Goal: Task Accomplishment & Management: Complete application form

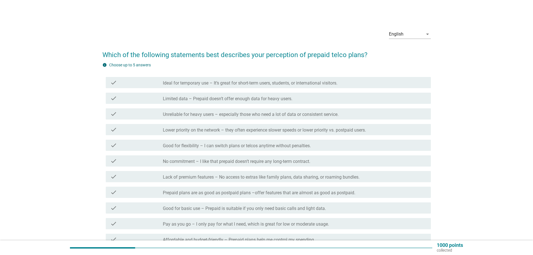
scroll to position [28, 0]
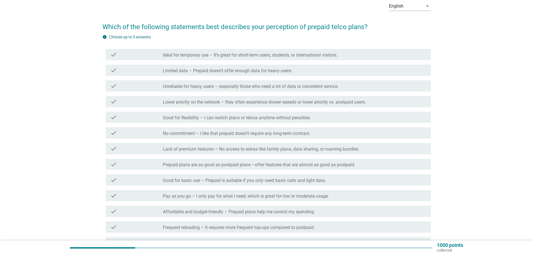
click at [270, 118] on label "Good for flexibility – I can switch plans or telcos anytime without penalties." at bounding box center [237, 118] width 148 height 6
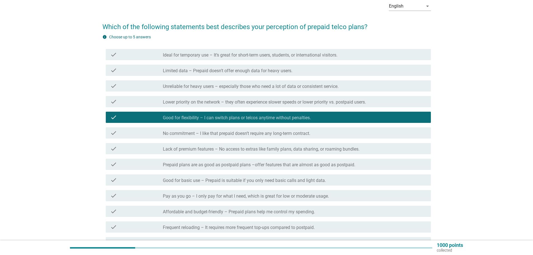
click at [271, 180] on label "Good for basic use – Prepaid is suitable if you only need basic calls and light…" at bounding box center [244, 181] width 163 height 6
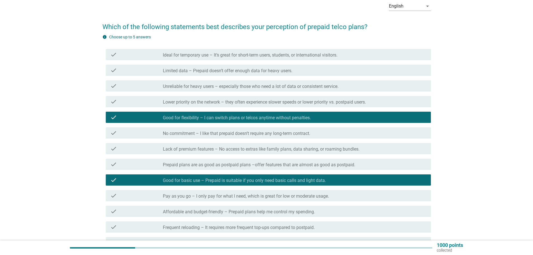
click at [258, 197] on label "Pay as you go – I only pay for what I need, which is great for low or moderate …" at bounding box center [246, 196] width 166 height 6
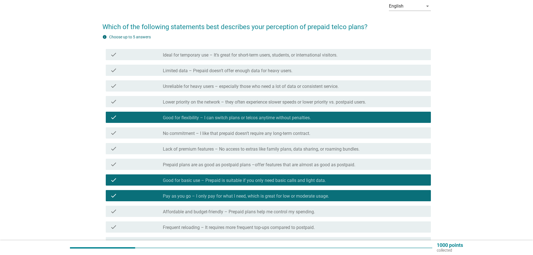
scroll to position [112, 0]
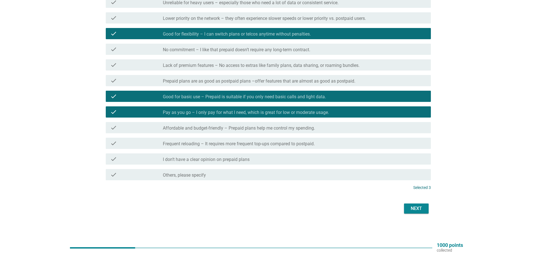
click at [415, 202] on div "Next" at bounding box center [266, 208] width 329 height 13
click at [416, 209] on div "Next" at bounding box center [417, 208] width 16 height 7
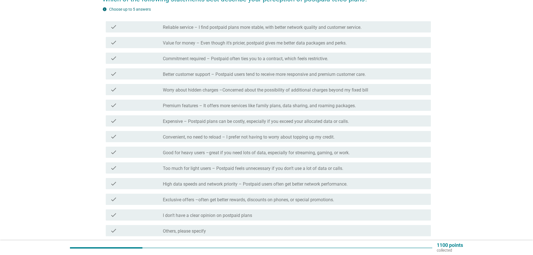
scroll to position [56, 0]
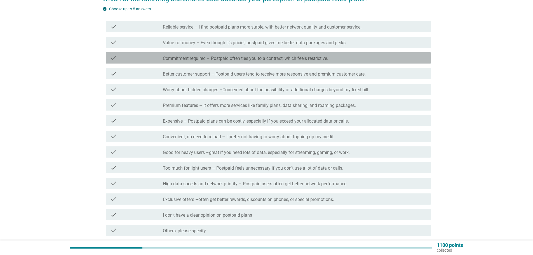
click at [244, 59] on label "Commitment required – Postpaid often ties you to a contract, which feels restri…" at bounding box center [245, 59] width 165 height 6
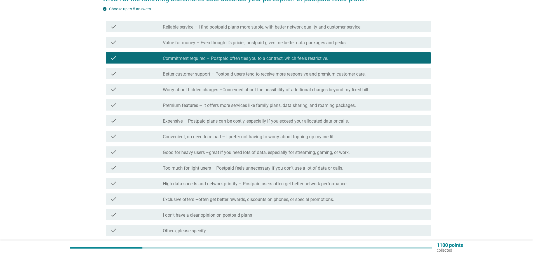
click at [249, 50] on div "check check_box Commitment required – Postpaid often ties you to a contract, wh…" at bounding box center [266, 58] width 329 height 16
click at [251, 48] on div "check check_box_outline_blank Value for money – Even though it's pricier, postp…" at bounding box center [266, 42] width 329 height 16
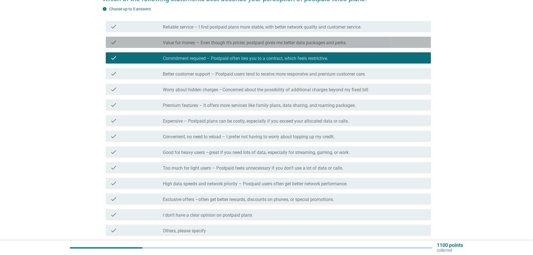
click at [260, 41] on label "Value for money – Even though it's pricier, postpaid gives me better data packa…" at bounding box center [255, 43] width 184 height 6
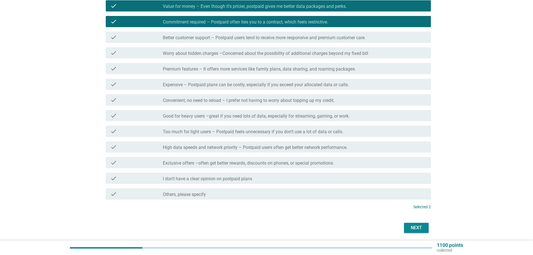
scroll to position [112, 0]
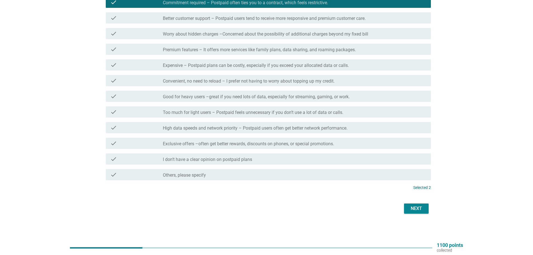
click at [420, 207] on div "Next" at bounding box center [417, 208] width 16 height 7
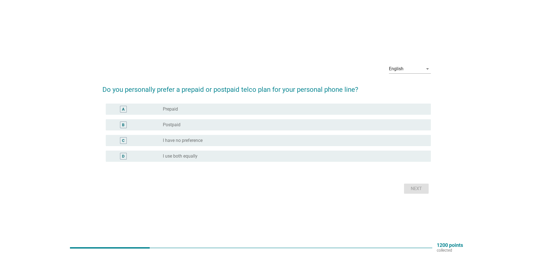
click at [250, 122] on div "radio_button_unchecked Postpaid" at bounding box center [292, 125] width 259 height 6
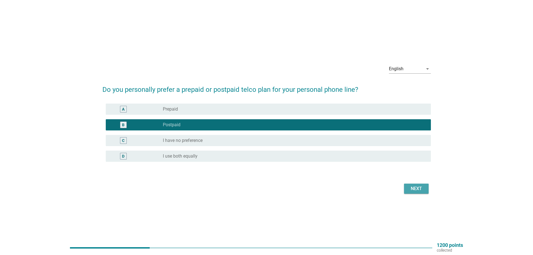
click at [416, 191] on div "Next" at bounding box center [417, 188] width 16 height 7
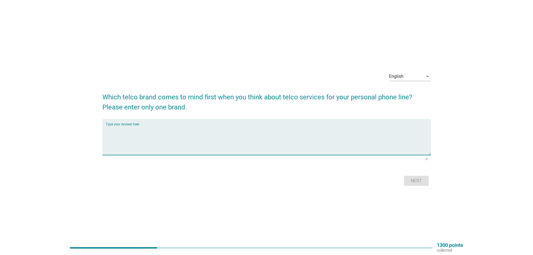
click at [267, 128] on textarea "Type your Answer here" at bounding box center [268, 140] width 325 height 29
type textarea "umobile"
click at [411, 181] on div "Next" at bounding box center [417, 181] width 16 height 7
click at [232, 131] on textarea "Type your Answer here" at bounding box center [268, 140] width 325 height 29
type textarea "digi"
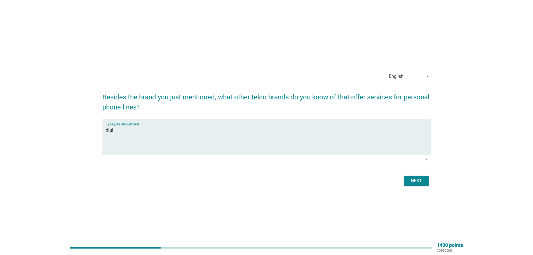
click at [418, 180] on div "Next" at bounding box center [417, 181] width 16 height 7
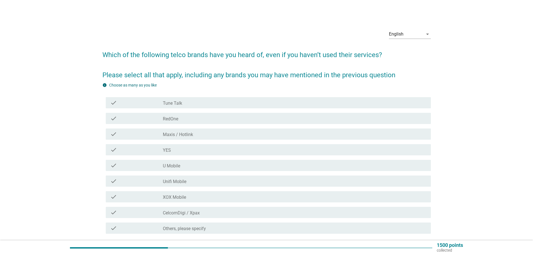
click at [206, 113] on div "check check_box_outline_blank RedOne" at bounding box center [266, 119] width 329 height 16
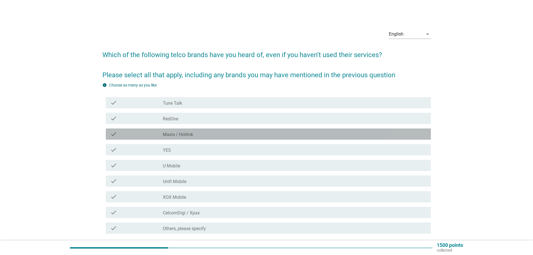
click at [205, 129] on div "check check_box_outline_blank Maxis / Hotlink" at bounding box center [268, 134] width 325 height 11
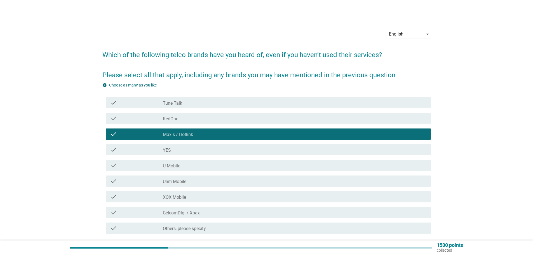
click at [204, 142] on div "check check_box_outline_blank YES" at bounding box center [266, 150] width 329 height 16
click at [199, 159] on div "check check_box_outline_blank U Mobile" at bounding box center [266, 166] width 329 height 16
click at [199, 151] on div "check_box_outline_blank YES" at bounding box center [295, 149] width 264 height 7
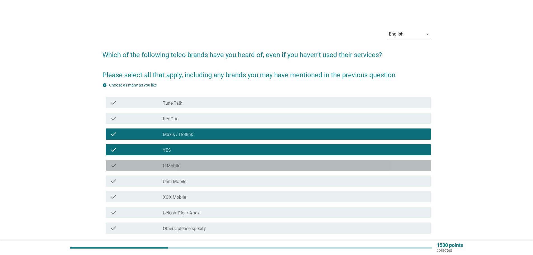
click at [199, 164] on div "check_box_outline_blank U Mobile" at bounding box center [295, 165] width 264 height 7
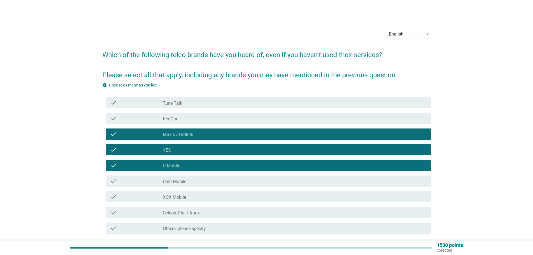
click at [197, 184] on div "check_box_outline_blank Unifi Mobile" at bounding box center [295, 181] width 264 height 7
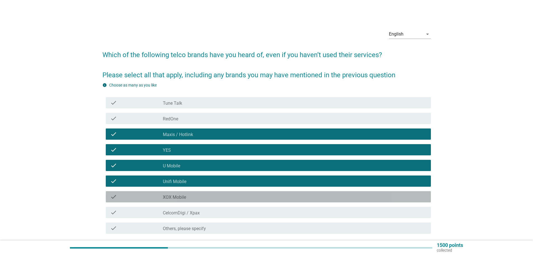
drag, startPoint x: 197, startPoint y: 193, endPoint x: 195, endPoint y: 212, distance: 19.2
click at [197, 194] on div "check check_box_outline_blank XOX Mobile" at bounding box center [268, 196] width 325 height 11
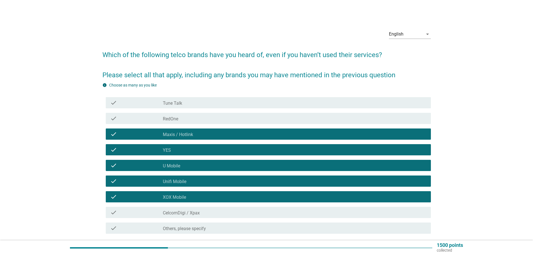
click at [195, 213] on label "CelcomDigi / Xpax" at bounding box center [181, 213] width 37 height 6
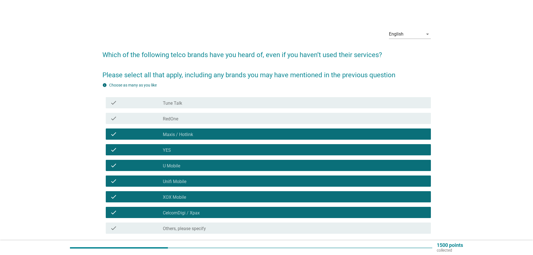
click at [190, 104] on div "check_box_outline_blank Tune Talk" at bounding box center [295, 102] width 264 height 7
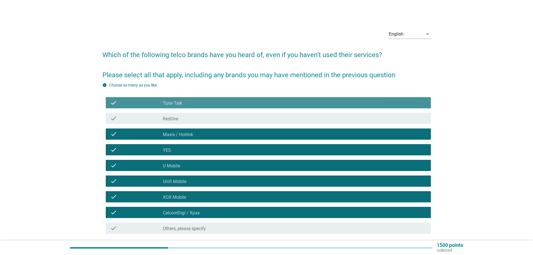
click at [187, 119] on div "check_box_outline_blank RedOne" at bounding box center [295, 118] width 264 height 7
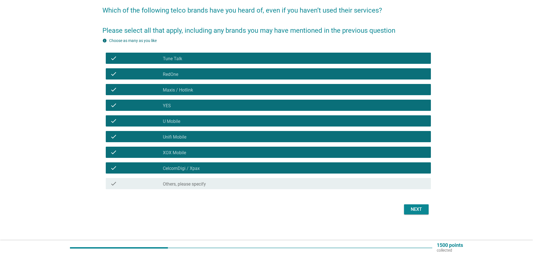
scroll to position [45, 0]
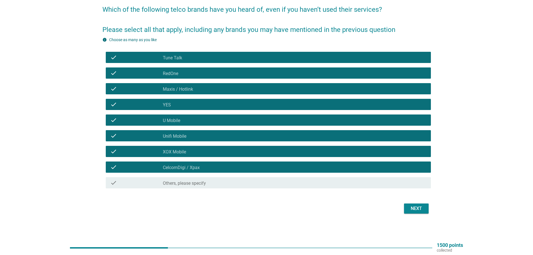
click at [411, 206] on div "Next" at bounding box center [417, 208] width 16 height 7
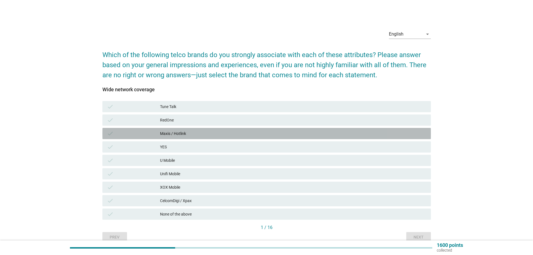
click at [228, 134] on div "Maxis / Hotlink" at bounding box center [293, 133] width 267 height 7
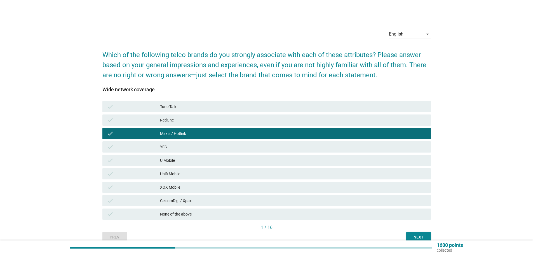
click at [227, 143] on div "check YES" at bounding box center [266, 146] width 329 height 11
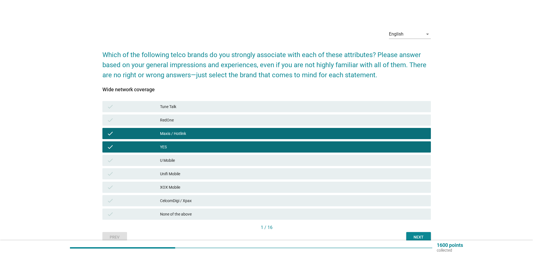
click at [227, 144] on div "YES" at bounding box center [293, 147] width 267 height 7
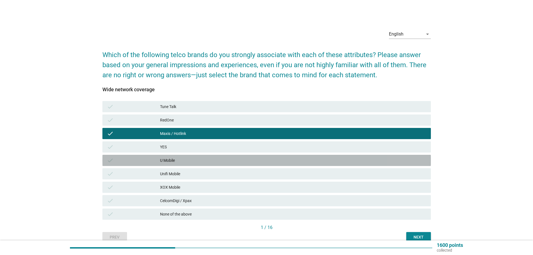
click at [225, 158] on div "U Mobile" at bounding box center [293, 160] width 267 height 7
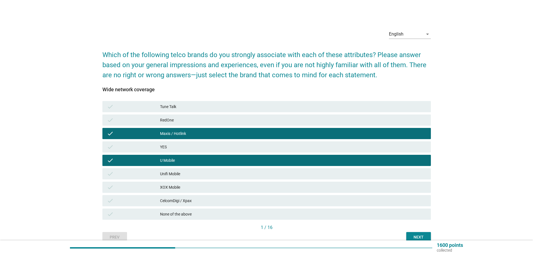
click at [245, 199] on div "CelcomDigi / Xpax" at bounding box center [293, 200] width 267 height 7
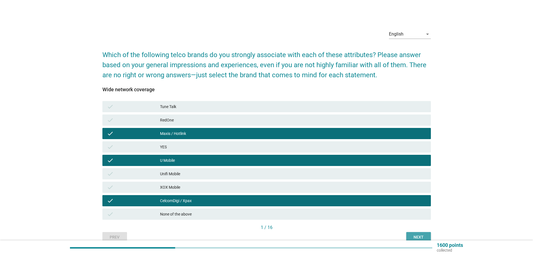
click at [412, 236] on div "Next" at bounding box center [419, 237] width 16 height 6
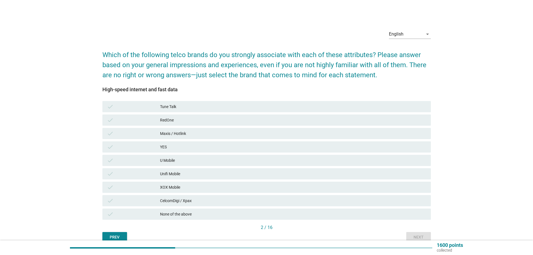
click at [234, 137] on div "Maxis / Hotlink" at bounding box center [293, 133] width 267 height 7
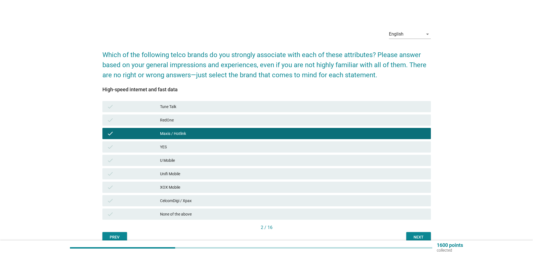
click at [417, 236] on div "Next" at bounding box center [419, 237] width 16 height 6
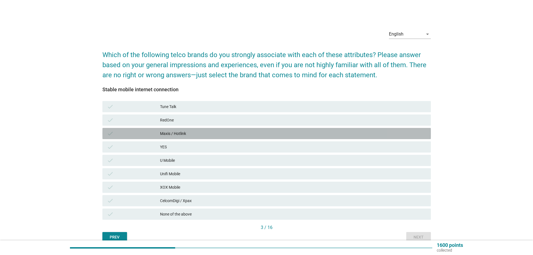
click at [214, 134] on div "Maxis / Hotlink" at bounding box center [293, 133] width 267 height 7
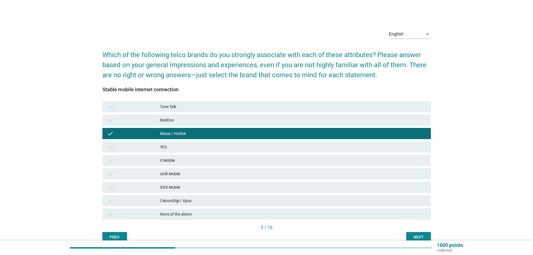
click at [217, 132] on div "Maxis / Hotlink" at bounding box center [293, 133] width 267 height 7
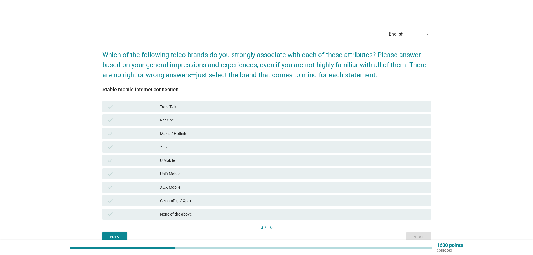
click at [235, 209] on div "check None of the above" at bounding box center [266, 214] width 329 height 11
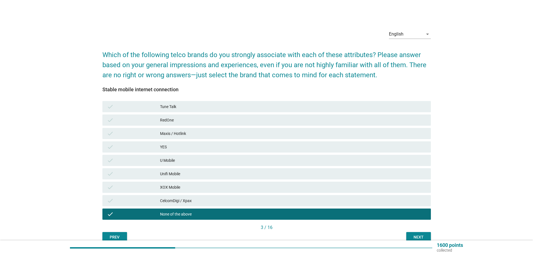
click at [410, 234] on button "Next" at bounding box center [419, 237] width 25 height 10
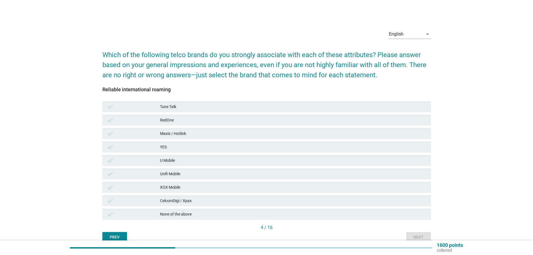
click at [235, 214] on div "None of the above" at bounding box center [293, 214] width 267 height 7
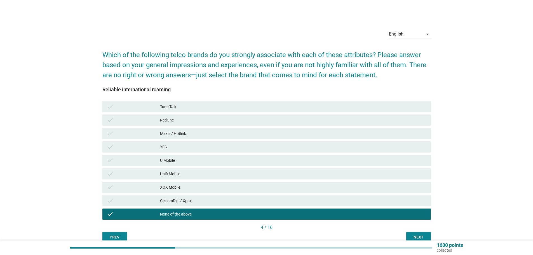
click at [419, 236] on div "Next" at bounding box center [419, 237] width 16 height 6
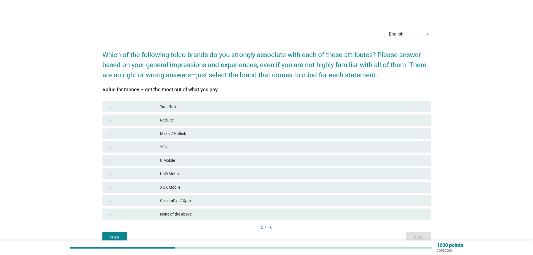
click at [205, 161] on div "U Mobile" at bounding box center [293, 160] width 267 height 7
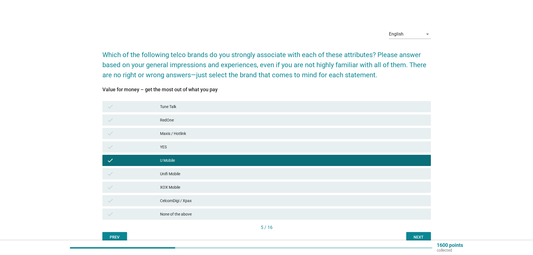
click at [419, 234] on button "Next" at bounding box center [419, 237] width 25 height 10
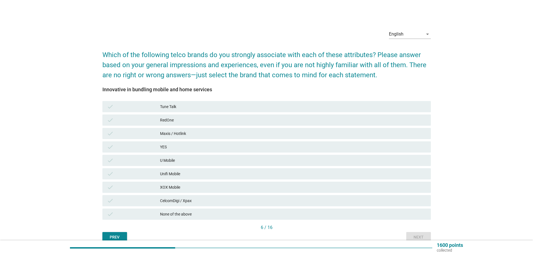
click at [214, 174] on div "Unifi Mobile" at bounding box center [293, 174] width 267 height 7
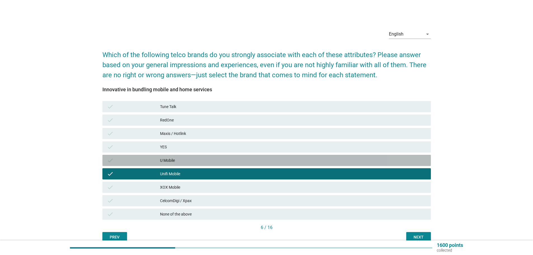
click at [220, 164] on div "U Mobile" at bounding box center [293, 160] width 267 height 7
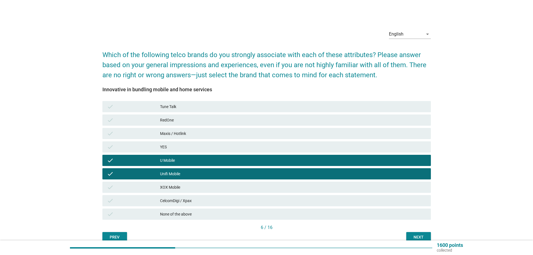
click at [420, 238] on div "Next" at bounding box center [419, 237] width 16 height 6
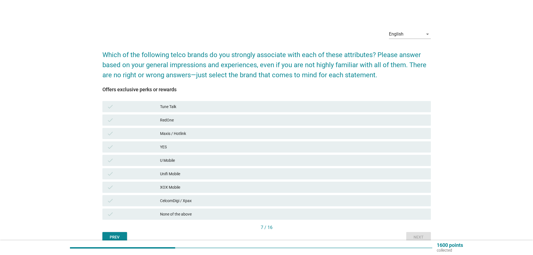
click at [190, 160] on div "U Mobile" at bounding box center [293, 160] width 267 height 7
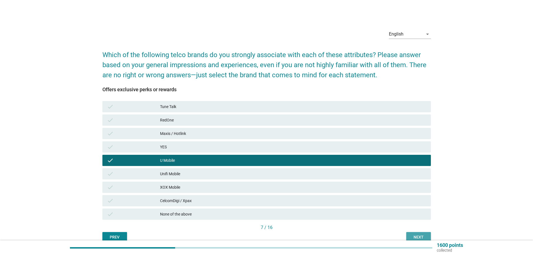
click at [418, 234] on div "Next" at bounding box center [419, 237] width 16 height 6
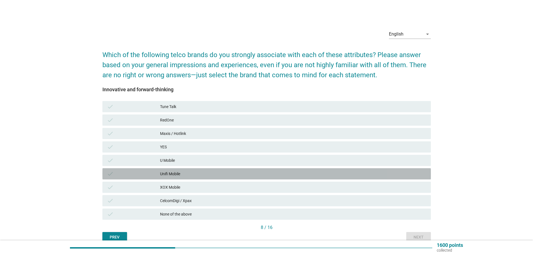
click at [209, 170] on div "check Unifi Mobile" at bounding box center [266, 173] width 329 height 11
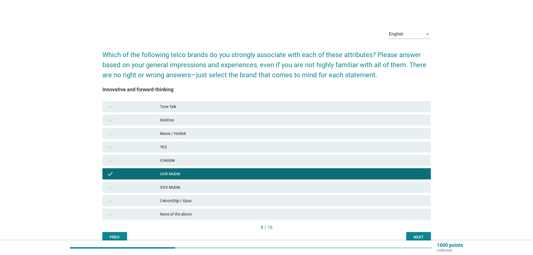
click at [211, 163] on div "U Mobile" at bounding box center [293, 160] width 267 height 7
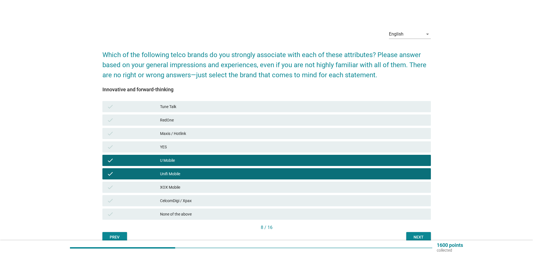
click at [224, 215] on div "None of the above" at bounding box center [293, 214] width 267 height 7
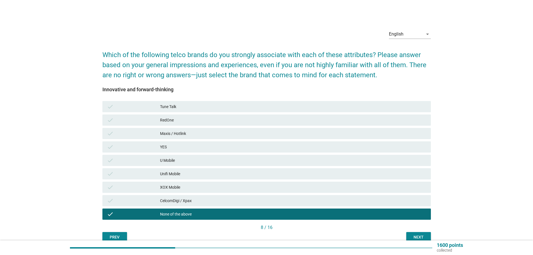
click at [424, 236] on div "Next" at bounding box center [419, 237] width 16 height 6
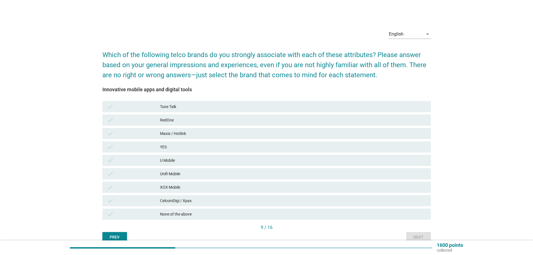
drag, startPoint x: 366, startPoint y: 225, endPoint x: 383, endPoint y: 228, distance: 16.9
click at [367, 225] on div "9 / 16" at bounding box center [266, 227] width 329 height 7
click at [386, 218] on div "check None of the above" at bounding box center [266, 214] width 329 height 11
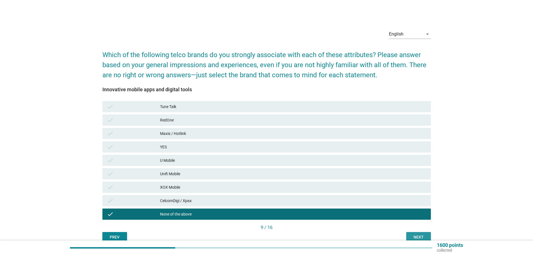
click at [424, 235] on div "Next" at bounding box center [419, 237] width 16 height 6
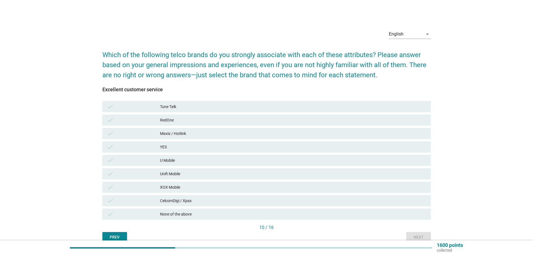
click at [191, 172] on div "Unifi Mobile" at bounding box center [293, 174] width 267 height 7
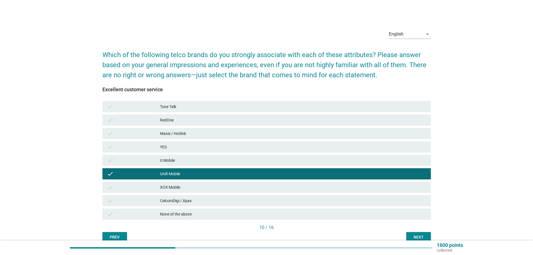
click at [197, 159] on div "U Mobile" at bounding box center [293, 160] width 267 height 7
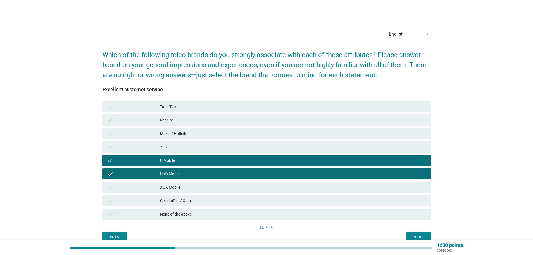
click at [201, 160] on div "U Mobile" at bounding box center [293, 160] width 267 height 7
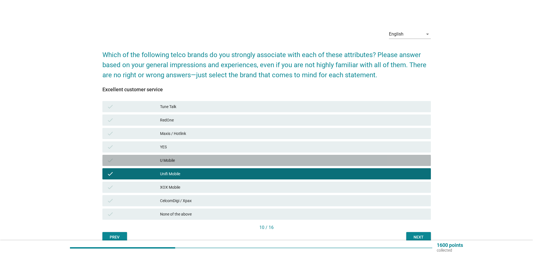
click at [204, 162] on div "U Mobile" at bounding box center [293, 160] width 267 height 7
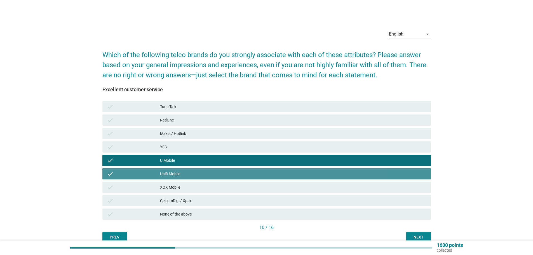
click at [204, 173] on div "Unifi Mobile" at bounding box center [293, 174] width 267 height 7
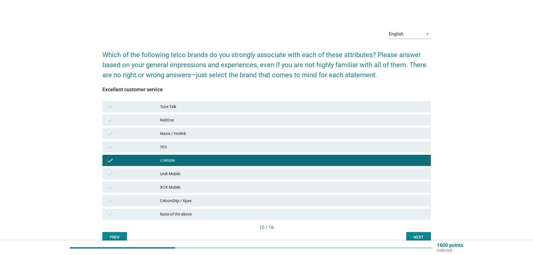
click at [423, 235] on div "Next" at bounding box center [419, 237] width 16 height 6
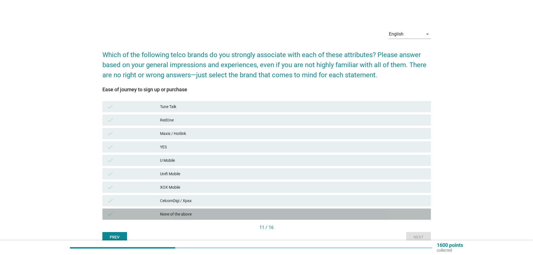
click at [245, 214] on div "None of the above" at bounding box center [293, 214] width 267 height 7
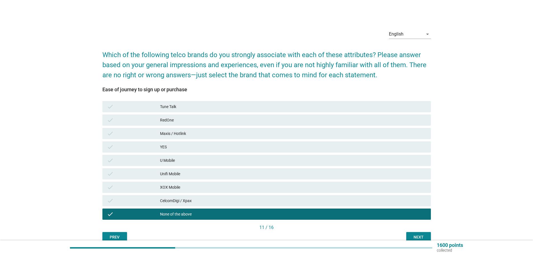
click at [411, 237] on div "Next" at bounding box center [419, 237] width 16 height 6
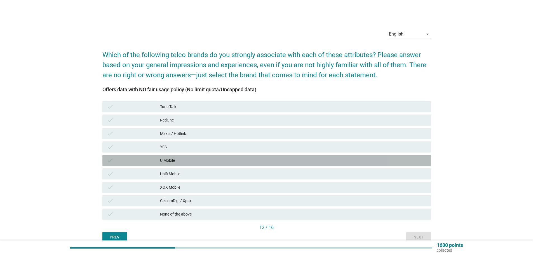
click at [278, 160] on div "U Mobile" at bounding box center [293, 160] width 267 height 7
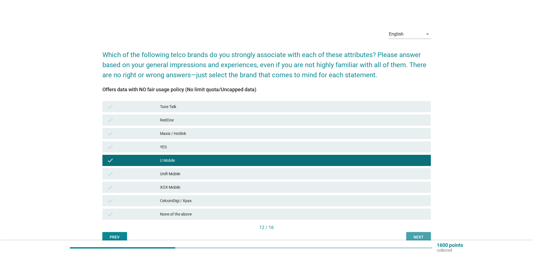
click at [417, 234] on button "Next" at bounding box center [419, 237] width 25 height 10
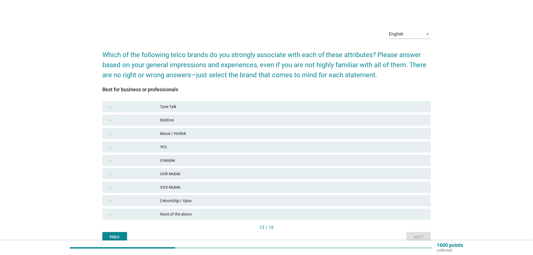
click at [288, 161] on div "U Mobile" at bounding box center [293, 160] width 267 height 7
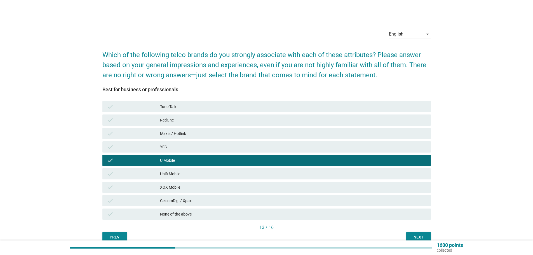
click at [411, 236] on div "Next" at bounding box center [419, 237] width 16 height 6
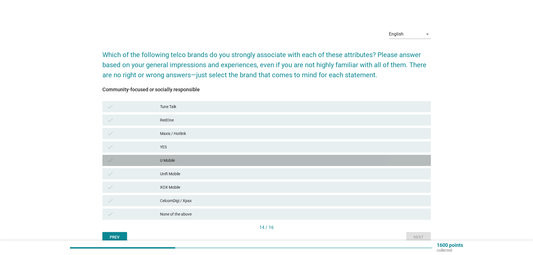
click at [248, 158] on div "U Mobile" at bounding box center [293, 160] width 267 height 7
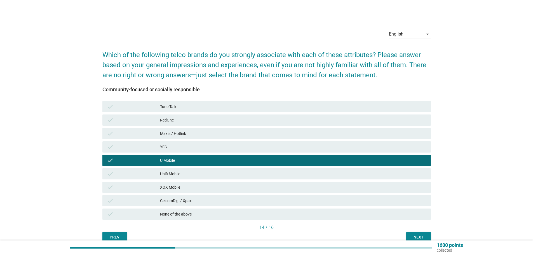
click at [414, 234] on div "Next" at bounding box center [419, 237] width 16 height 6
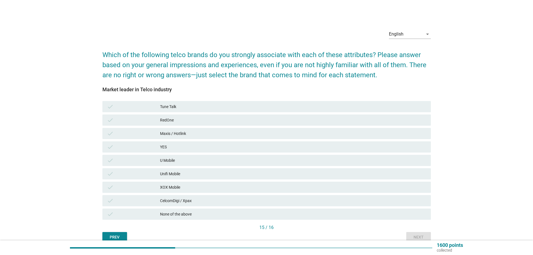
drag, startPoint x: 334, startPoint y: 220, endPoint x: 344, endPoint y: 220, distance: 9.8
click at [335, 220] on div "check None of the above" at bounding box center [266, 213] width 331 height 13
drag, startPoint x: 377, startPoint y: 216, endPoint x: 397, endPoint y: 222, distance: 20.7
click at [378, 216] on div "None of the above" at bounding box center [293, 214] width 267 height 7
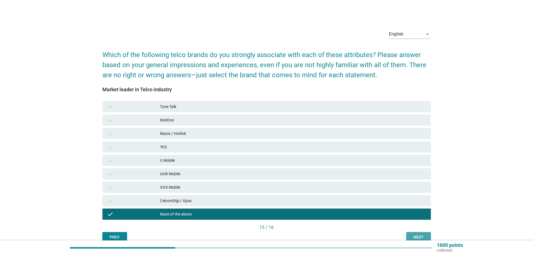
click at [415, 233] on button "Next" at bounding box center [419, 237] width 25 height 10
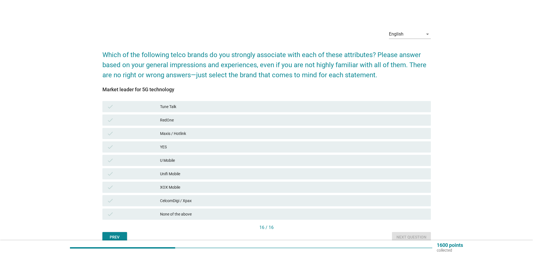
click at [391, 215] on div "None of the above" at bounding box center [293, 214] width 267 height 7
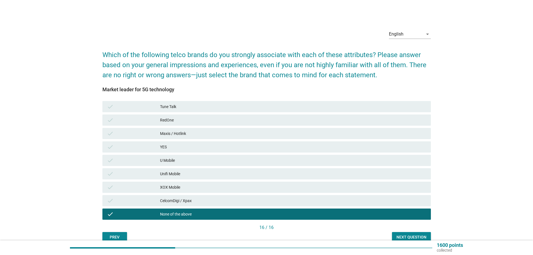
click at [410, 235] on div "Next question" at bounding box center [412, 237] width 30 height 6
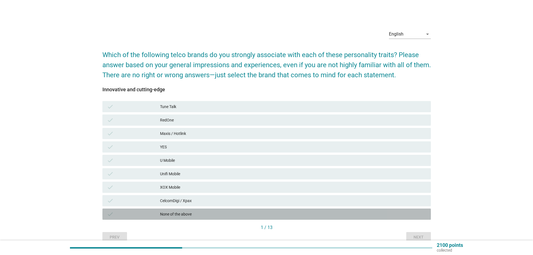
click at [273, 213] on div "None of the above" at bounding box center [293, 214] width 267 height 7
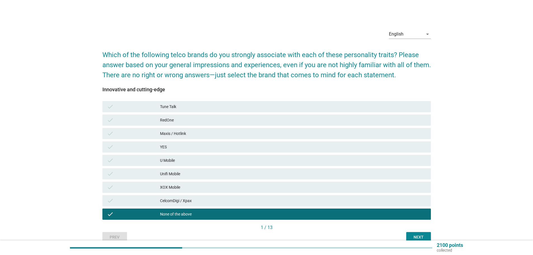
click at [419, 236] on div "Next" at bounding box center [419, 237] width 16 height 6
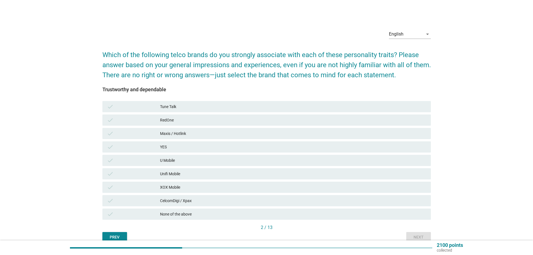
click at [351, 214] on div "None of the above" at bounding box center [293, 214] width 267 height 7
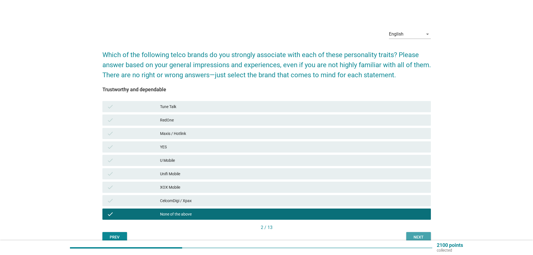
click at [414, 234] on div "Next" at bounding box center [419, 237] width 16 height 6
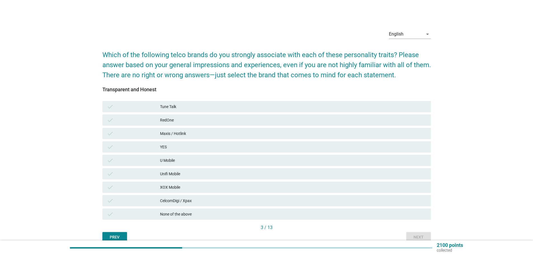
click at [382, 211] on div "None of the above" at bounding box center [293, 214] width 267 height 7
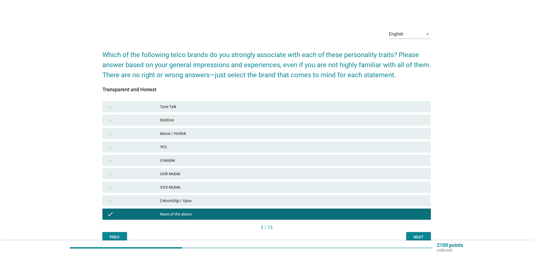
click at [272, 141] on div "check YES" at bounding box center [266, 146] width 331 height 13
click at [275, 158] on div "U Mobile" at bounding box center [293, 160] width 267 height 7
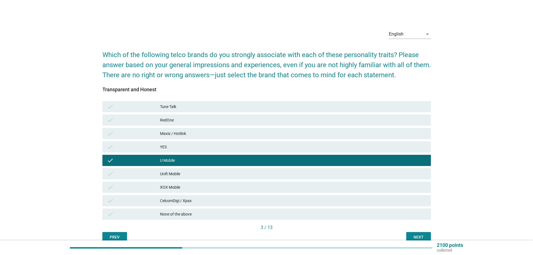
click at [429, 237] on button "Next" at bounding box center [419, 237] width 25 height 10
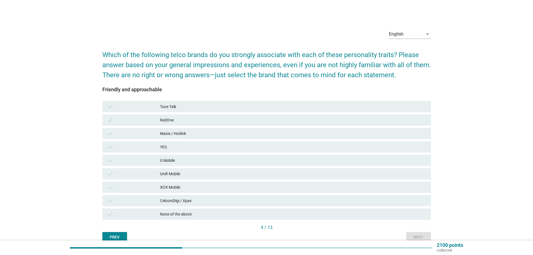
click at [296, 175] on div "Unifi Mobile" at bounding box center [293, 174] width 267 height 7
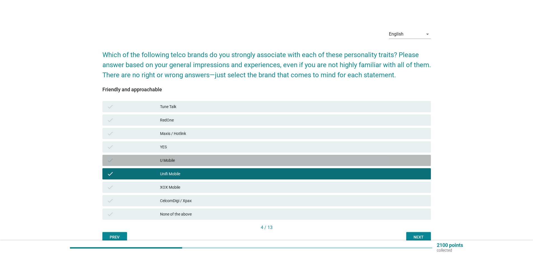
drag, startPoint x: 302, startPoint y: 163, endPoint x: 324, endPoint y: 180, distance: 27.7
click at [302, 163] on div "U Mobile" at bounding box center [293, 160] width 267 height 7
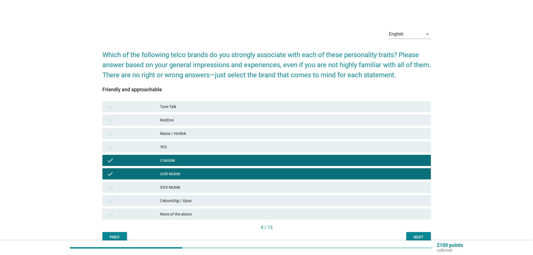
click at [393, 173] on div "Unifi Mobile" at bounding box center [293, 174] width 267 height 7
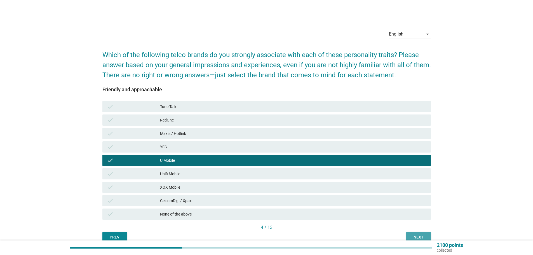
click at [419, 235] on div "Next" at bounding box center [419, 237] width 16 height 6
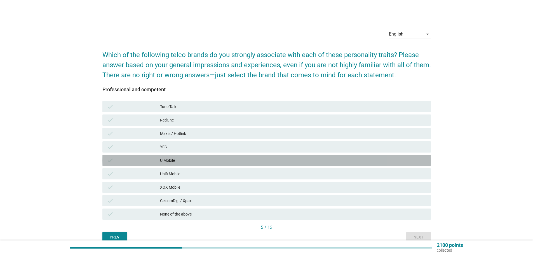
click at [249, 158] on div "U Mobile" at bounding box center [293, 160] width 267 height 7
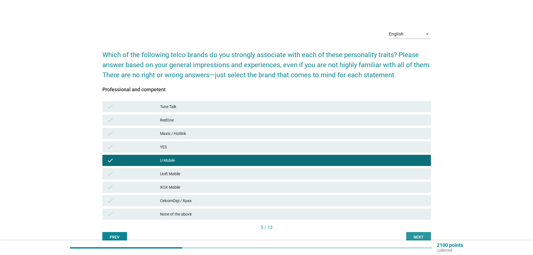
drag, startPoint x: 415, startPoint y: 236, endPoint x: 400, endPoint y: 228, distance: 16.5
click at [414, 236] on div "Next" at bounding box center [419, 237] width 16 height 6
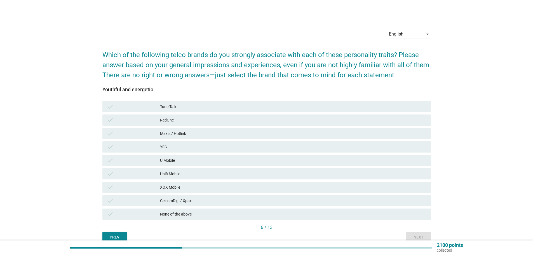
click at [400, 214] on div "None of the above" at bounding box center [293, 214] width 267 height 7
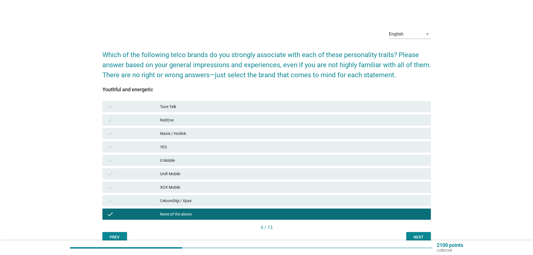
click at [422, 241] on div "2100 points collected" at bounding box center [266, 248] width 533 height 15
drag, startPoint x: 421, startPoint y: 238, endPoint x: 416, endPoint y: 224, distance: 14.3
click at [421, 237] on div "Next" at bounding box center [419, 237] width 16 height 6
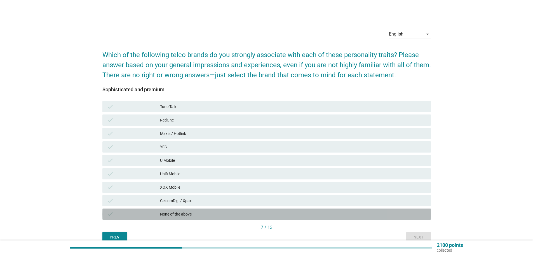
click at [414, 218] on div "check None of the above" at bounding box center [266, 214] width 329 height 11
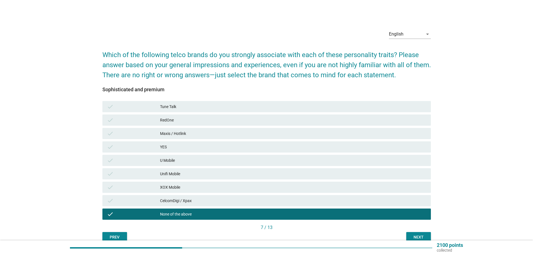
click at [418, 229] on div "7 / 13" at bounding box center [266, 227] width 329 height 7
click at [419, 237] on div "Next" at bounding box center [419, 237] width 16 height 6
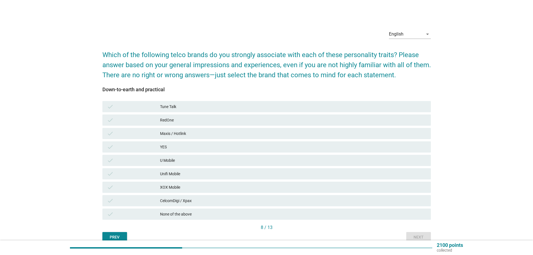
click at [414, 218] on div "check None of the above" at bounding box center [266, 214] width 329 height 11
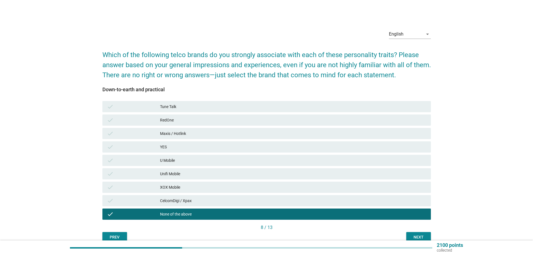
drag, startPoint x: 417, startPoint y: 234, endPoint x: 417, endPoint y: 227, distance: 7.0
click at [417, 234] on button "Next" at bounding box center [419, 237] width 25 height 10
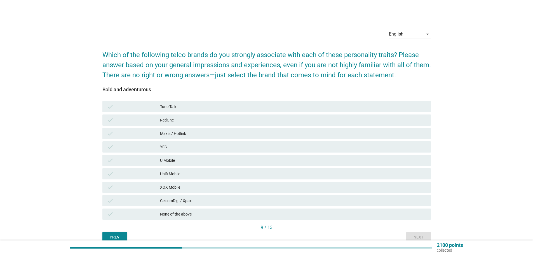
click at [410, 216] on div "None of the above" at bounding box center [293, 214] width 267 height 7
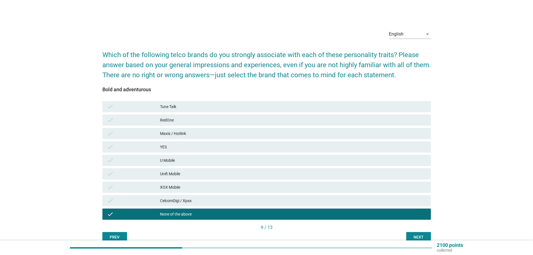
click at [417, 232] on div "9 / 13" at bounding box center [266, 228] width 329 height 8
click at [418, 234] on div "Next" at bounding box center [419, 237] width 16 height 6
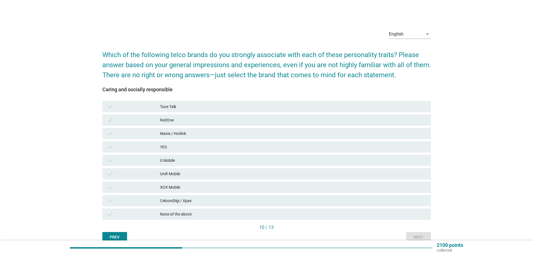
click at [415, 217] on div "None of the above" at bounding box center [293, 214] width 267 height 7
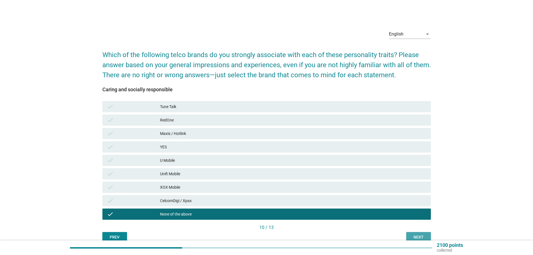
click at [418, 234] on div "Next" at bounding box center [419, 237] width 16 height 6
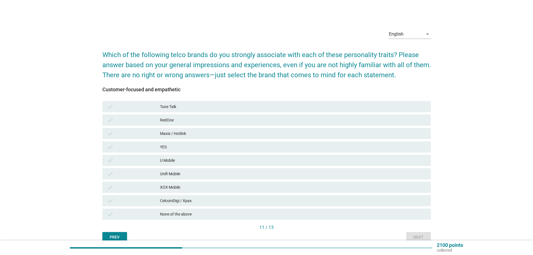
click at [413, 216] on div "None of the above" at bounding box center [293, 214] width 267 height 7
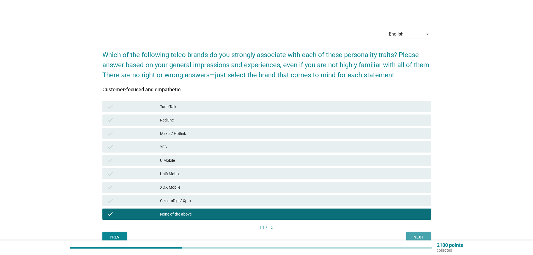
click at [418, 234] on button "Next" at bounding box center [419, 237] width 25 height 10
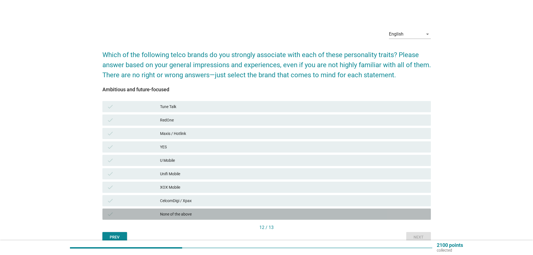
click at [414, 216] on div "None of the above" at bounding box center [293, 214] width 267 height 7
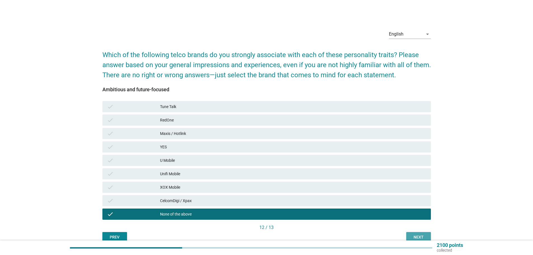
click at [419, 235] on div "Next" at bounding box center [419, 237] width 16 height 6
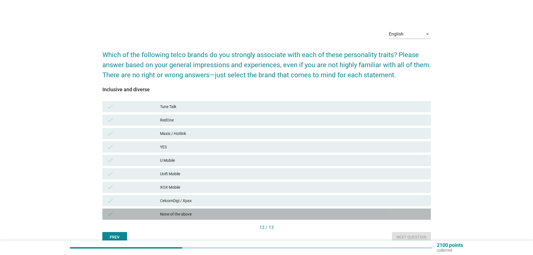
click at [413, 217] on div "None of the above" at bounding box center [293, 214] width 267 height 7
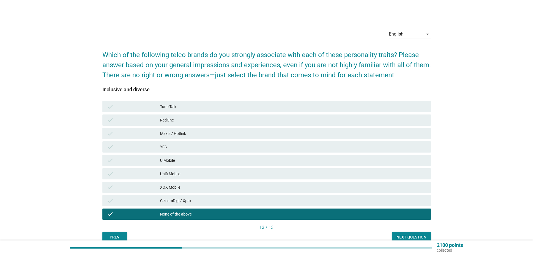
click at [417, 238] on div "Next question" at bounding box center [412, 237] width 30 height 6
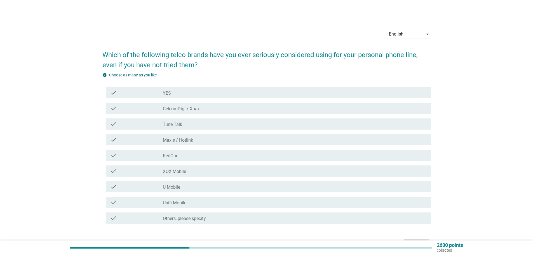
click at [246, 157] on div "check_box_outline_blank RedOne" at bounding box center [295, 155] width 264 height 7
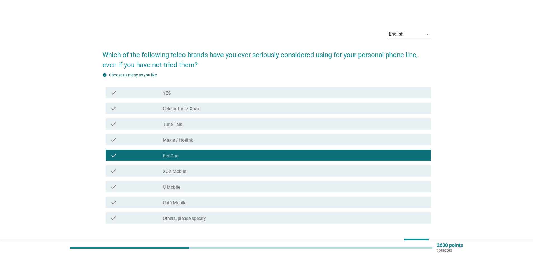
click at [194, 186] on div "check_box_outline_blank U Mobile" at bounding box center [295, 186] width 264 height 7
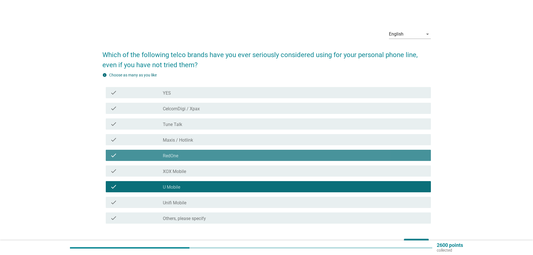
click at [201, 155] on div "check_box_outline_blank RedOne" at bounding box center [295, 155] width 264 height 7
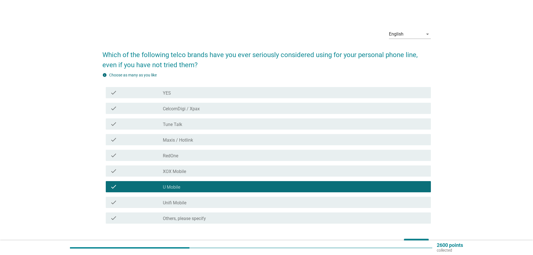
click at [200, 139] on div "check_box_outline_blank Maxis / Hotlink" at bounding box center [295, 139] width 264 height 7
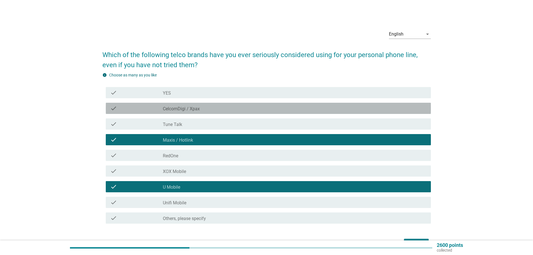
click at [206, 105] on div "check check_box_outline_blank CelcomDigi / Xpax" at bounding box center [268, 108] width 325 height 11
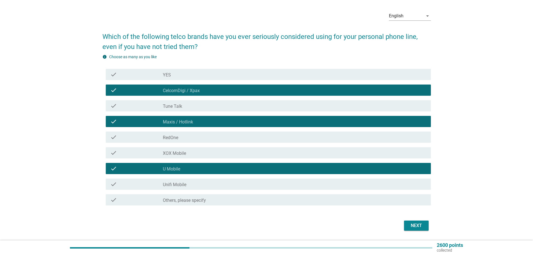
scroll to position [28, 0]
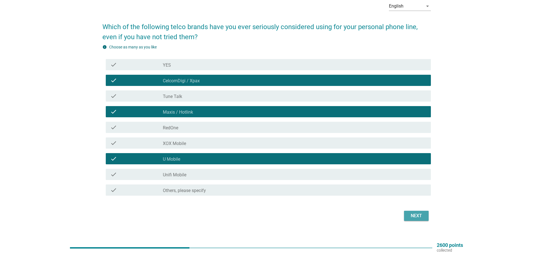
click at [414, 217] on div "Next" at bounding box center [417, 216] width 16 height 7
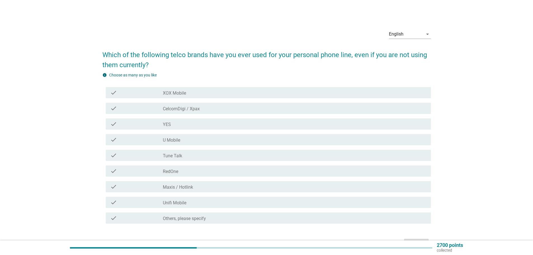
click at [227, 149] on div "check check_box Tune Talk" at bounding box center [266, 156] width 329 height 16
click at [202, 140] on div "check_box U Mobile" at bounding box center [295, 139] width 264 height 7
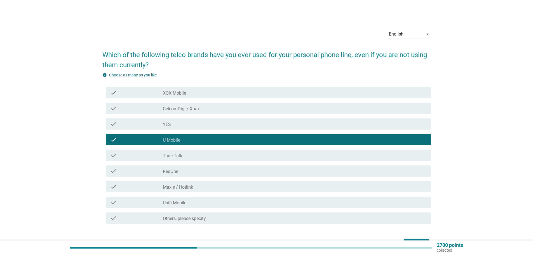
scroll to position [28, 0]
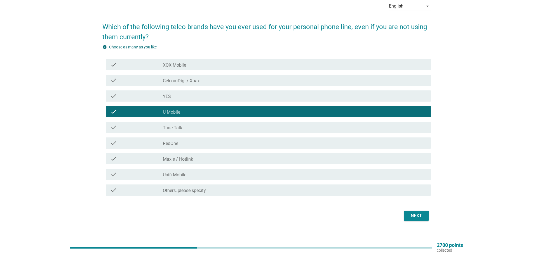
click at [419, 211] on div "Next" at bounding box center [266, 215] width 329 height 13
click at [419, 211] on button "Next" at bounding box center [416, 216] width 25 height 10
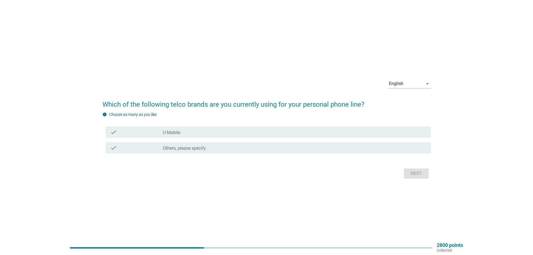
click at [306, 134] on div "check_box U Mobile" at bounding box center [295, 132] width 264 height 7
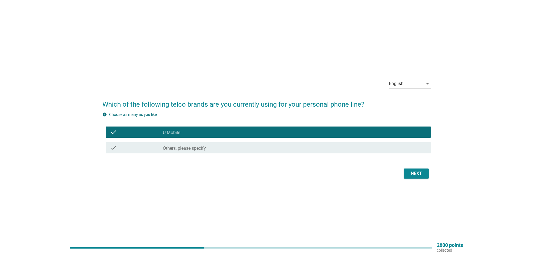
click at [412, 176] on div "Next" at bounding box center [417, 173] width 16 height 7
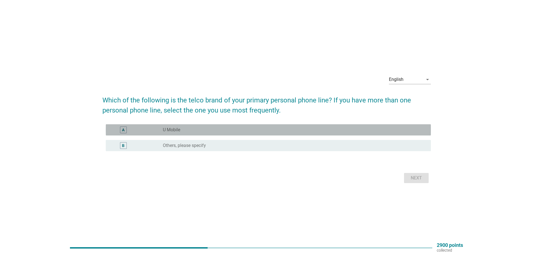
click at [304, 126] on div "A radio_button_unchecked U Mobile" at bounding box center [268, 129] width 325 height 11
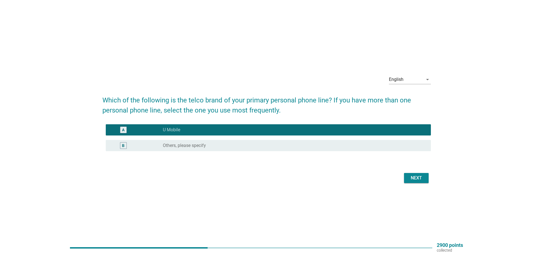
click at [421, 179] on div "Next" at bounding box center [417, 178] width 16 height 7
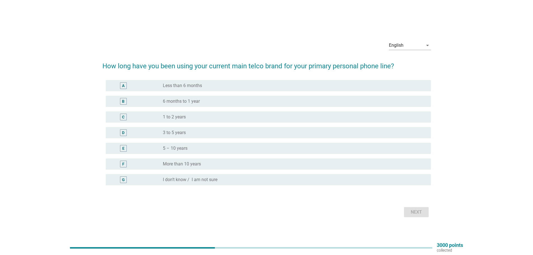
click at [270, 123] on div "C radio_button_unchecked 1 to 2 years" at bounding box center [266, 117] width 329 height 16
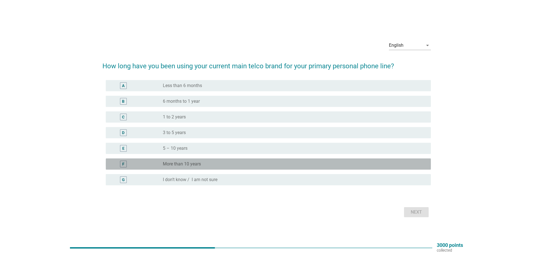
click at [273, 161] on div "radio_button_unchecked More than 10 years" at bounding box center [295, 164] width 264 height 7
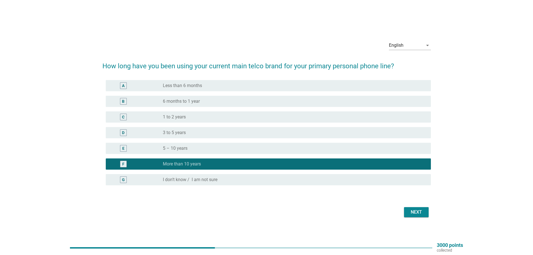
click at [275, 152] on div "E radio_button_unchecked 5 – 10 years" at bounding box center [268, 148] width 325 height 11
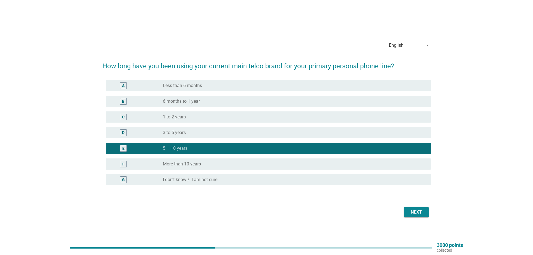
drag, startPoint x: 403, startPoint y: 210, endPoint x: 406, endPoint y: 210, distance: 2.8
click at [404, 210] on div "Next" at bounding box center [266, 212] width 329 height 13
click at [407, 211] on button "Next" at bounding box center [416, 212] width 25 height 10
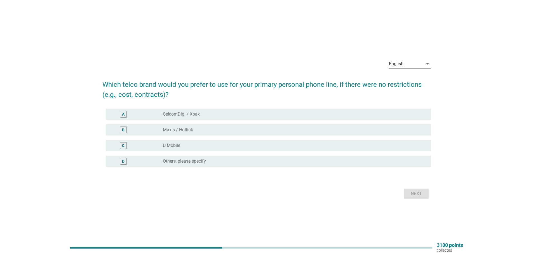
click at [298, 143] on div "radio_button_unchecked U Mobile" at bounding box center [292, 146] width 259 height 6
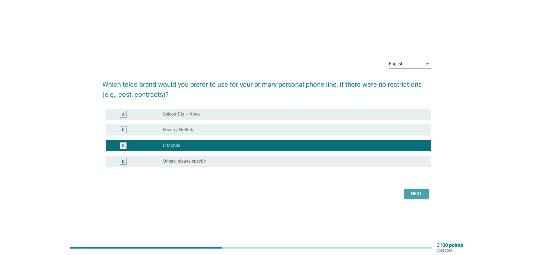
click at [417, 190] on div "Next" at bounding box center [417, 193] width 16 height 7
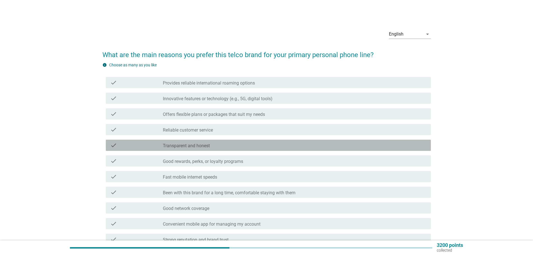
click at [311, 146] on div "check_box_outline_blank Transparent and honest" at bounding box center [295, 145] width 264 height 7
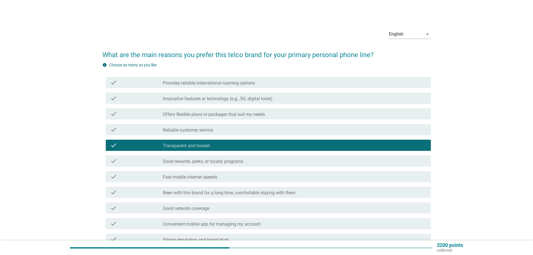
click at [311, 134] on div "check check_box_outline_blank Reliable customer service" at bounding box center [268, 129] width 325 height 11
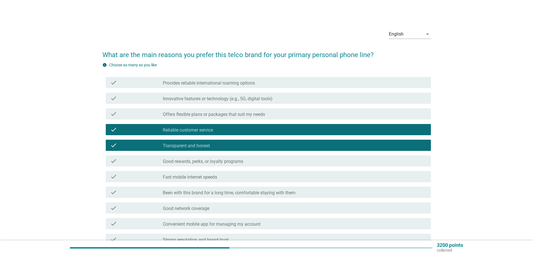
click at [309, 120] on div "check check_box_outline_blank Offers flexible plans or packages that suit my ne…" at bounding box center [266, 114] width 329 height 16
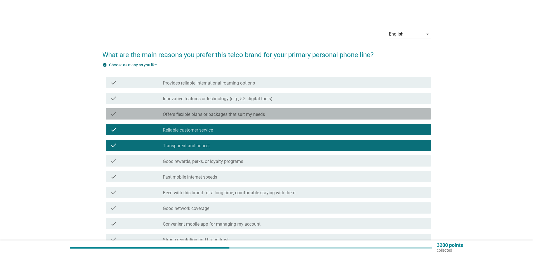
click at [307, 110] on div "check check_box_outline_blank Offers flexible plans or packages that suit my ne…" at bounding box center [268, 113] width 325 height 11
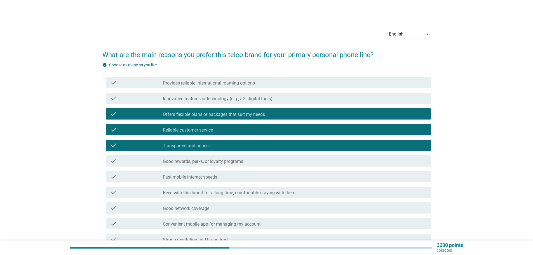
click at [309, 102] on div "check check_box_outline_blank Innovative features or technology (e.g., 5G, digi…" at bounding box center [268, 98] width 325 height 11
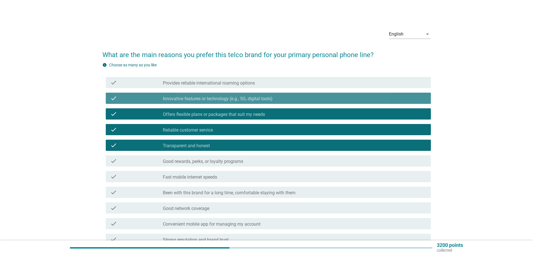
click at [308, 98] on div "check_box_outline_blank Innovative features or technology (e.g., 5G, digital to…" at bounding box center [295, 98] width 264 height 7
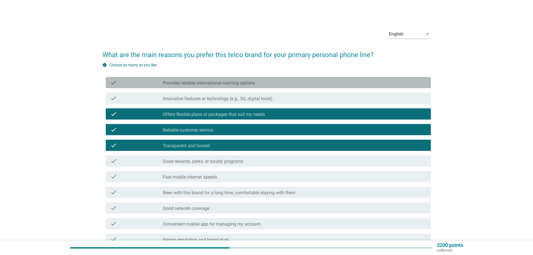
click at [311, 85] on div "check_box_outline_blank Provides reliable international roaming options" at bounding box center [295, 82] width 264 height 7
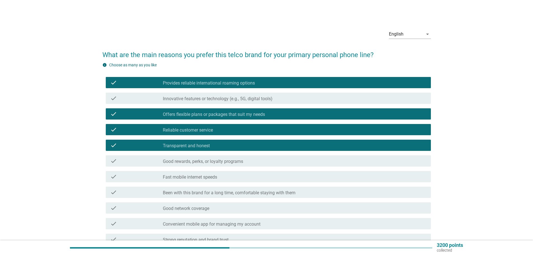
click at [307, 105] on div "check check_box_outline_blank Innovative features or technology (e.g., 5G, digi…" at bounding box center [266, 98] width 329 height 16
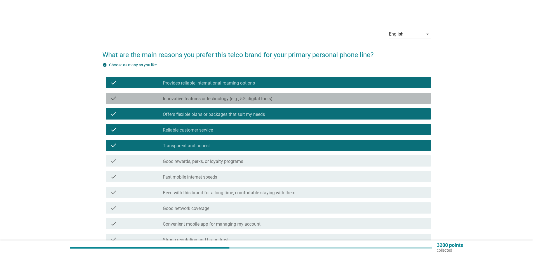
click at [309, 96] on div "check_box_outline_blank Innovative features or technology (e.g., 5G, digital to…" at bounding box center [295, 98] width 264 height 7
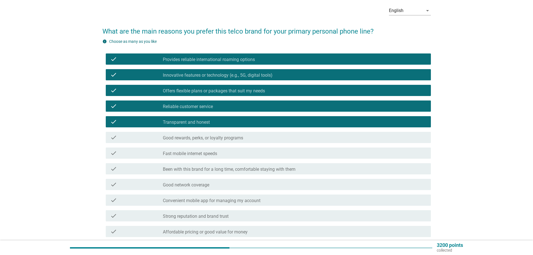
scroll to position [56, 0]
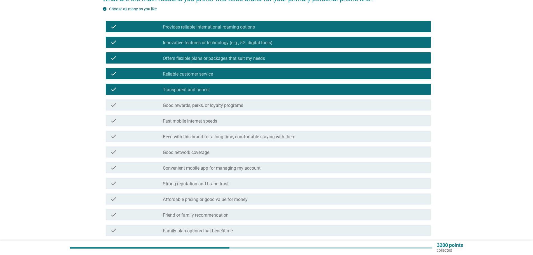
click at [319, 148] on div "check check_box_outline_blank Good network coverage" at bounding box center [268, 151] width 325 height 11
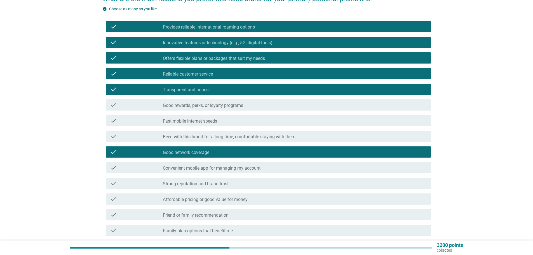
click at [324, 167] on div "check_box_outline_blank Convenient mobile app for managing my account" at bounding box center [295, 167] width 264 height 7
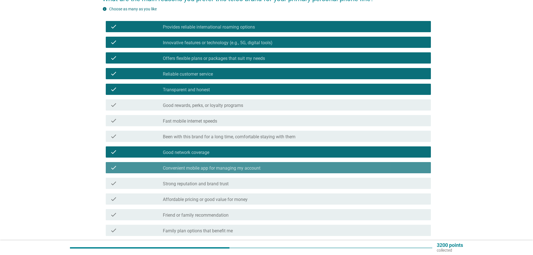
click at [321, 174] on div "check check_box_outline_blank Convenient mobile app for managing my account" at bounding box center [266, 168] width 329 height 16
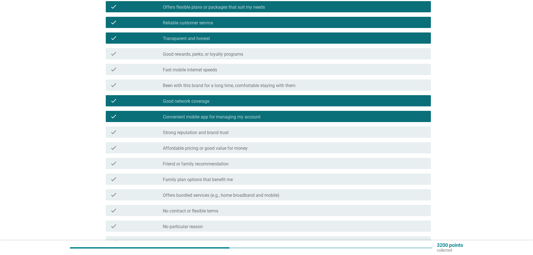
scroll to position [112, 0]
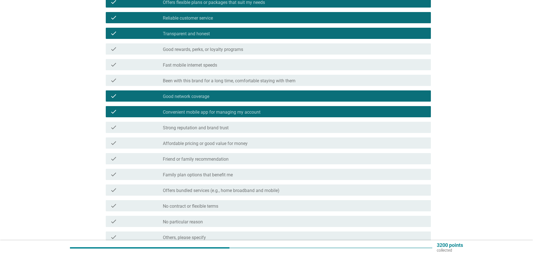
click at [314, 147] on div "check check_box_outline_blank Affordable pricing or good value for money" at bounding box center [268, 142] width 325 height 11
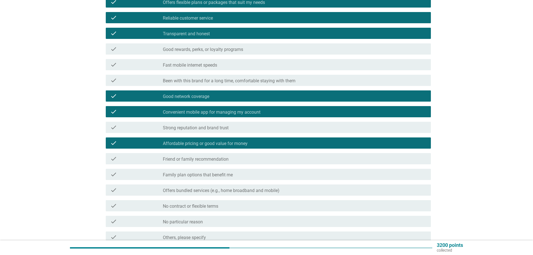
click at [319, 155] on div "check_box_outline_blank Friend or family recommendation" at bounding box center [295, 158] width 264 height 7
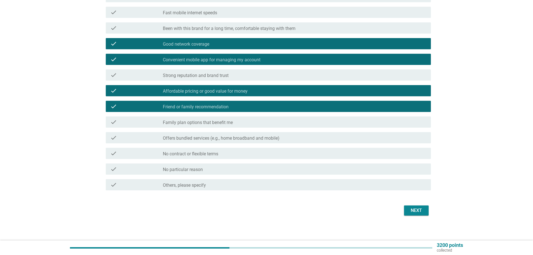
scroll to position [166, 0]
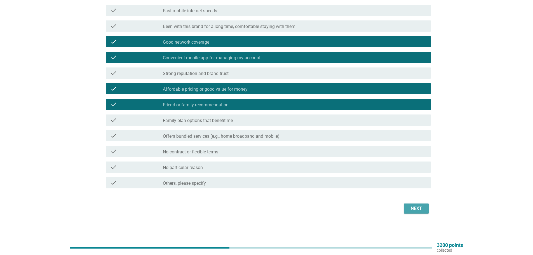
click at [412, 211] on div "Next" at bounding box center [417, 208] width 16 height 7
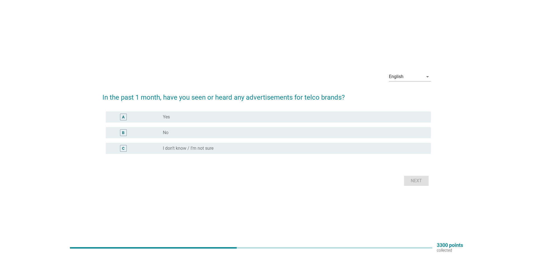
click at [289, 115] on div "radio_button_unchecked Yes" at bounding box center [292, 117] width 259 height 6
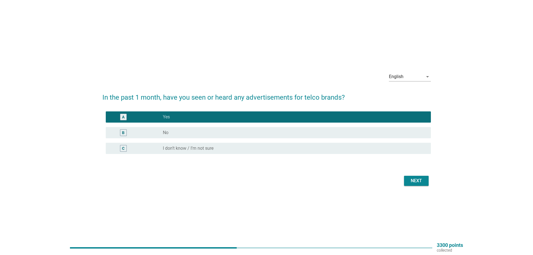
click at [426, 181] on button "Next" at bounding box center [416, 181] width 25 height 10
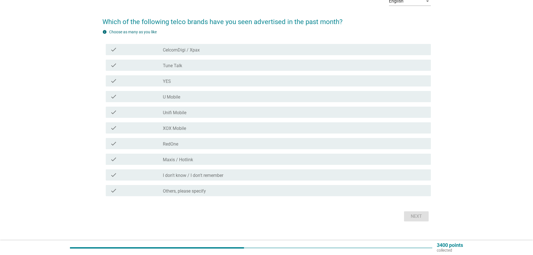
scroll to position [41, 0]
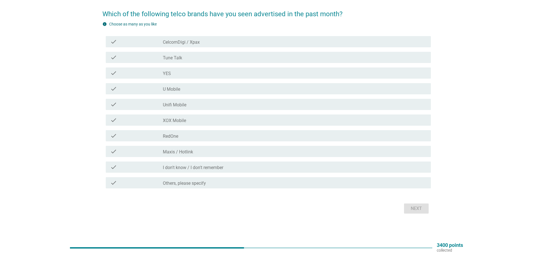
click at [256, 43] on div "check_box_outline_blank CelcomDigi / Xpax" at bounding box center [295, 41] width 264 height 7
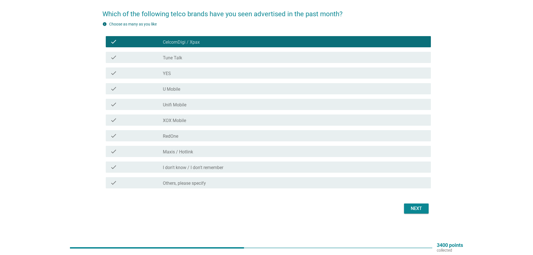
click at [274, 77] on div "check check_box_outline_blank YES" at bounding box center [268, 72] width 325 height 11
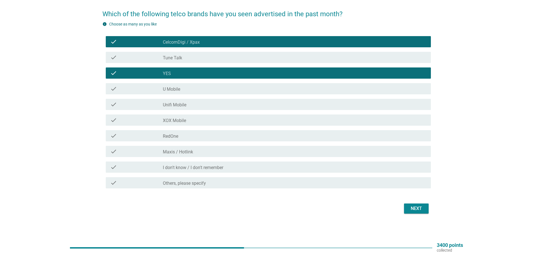
click at [289, 83] on div "check check_box_outline_blank U Mobile" at bounding box center [266, 89] width 329 height 16
click at [293, 74] on div "check_box_outline_blank YES" at bounding box center [295, 73] width 264 height 7
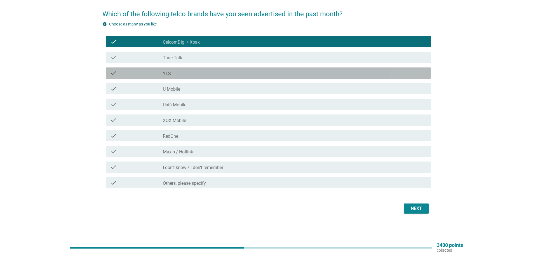
click at [301, 88] on div "check_box_outline_blank U Mobile" at bounding box center [295, 88] width 264 height 7
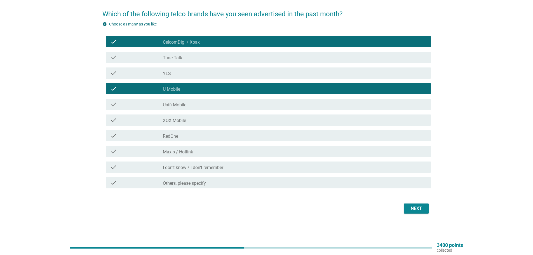
click at [417, 210] on div "Next" at bounding box center [417, 208] width 16 height 7
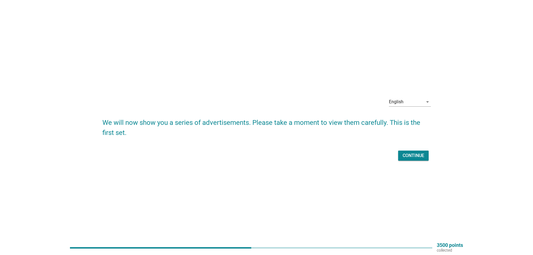
click at [419, 158] on div "Continue" at bounding box center [414, 155] width 22 height 7
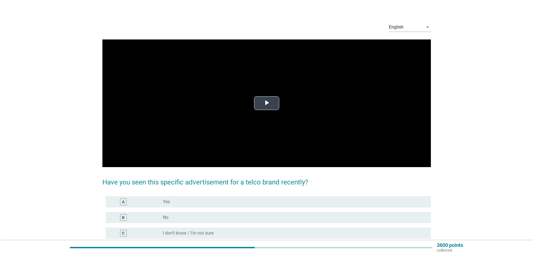
scroll to position [28, 0]
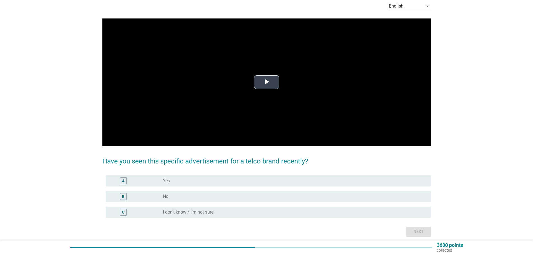
click at [267, 82] on span "Video Player" at bounding box center [267, 82] width 0 height 0
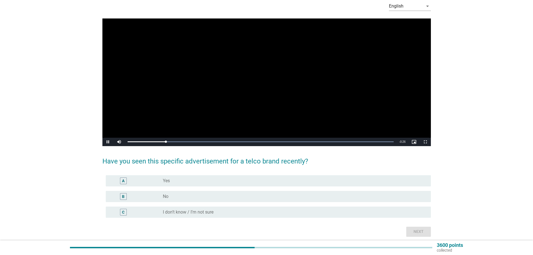
click at [200, 176] on div "A radio_button_unchecked Yes" at bounding box center [268, 180] width 325 height 11
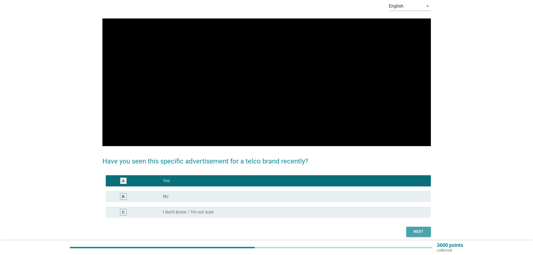
click at [414, 232] on div "Next" at bounding box center [419, 232] width 16 height 6
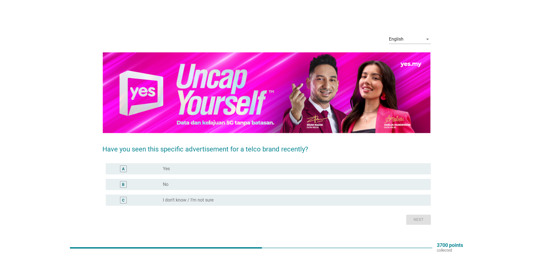
click at [267, 167] on div "radio_button_unchecked Yes" at bounding box center [292, 169] width 259 height 6
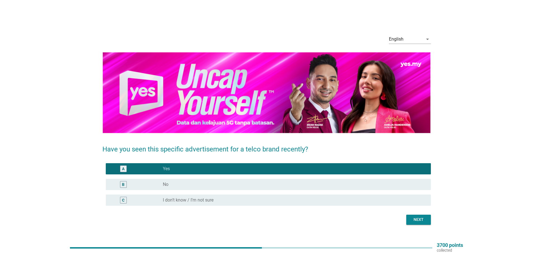
click at [420, 220] on div "Next" at bounding box center [419, 220] width 16 height 6
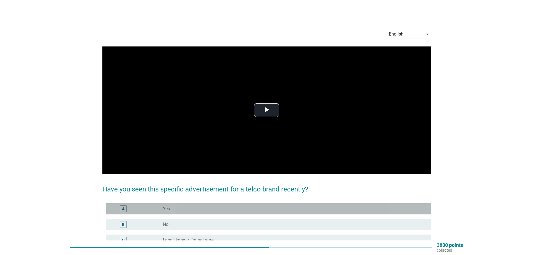
click at [291, 209] on div "radio_button_unchecked Yes" at bounding box center [292, 209] width 259 height 6
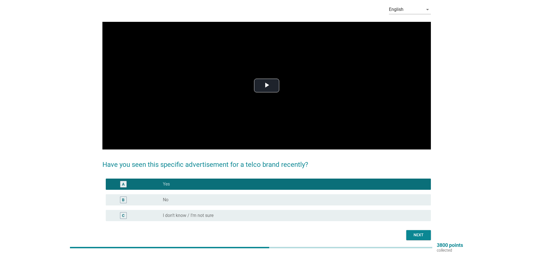
scroll to position [50, 0]
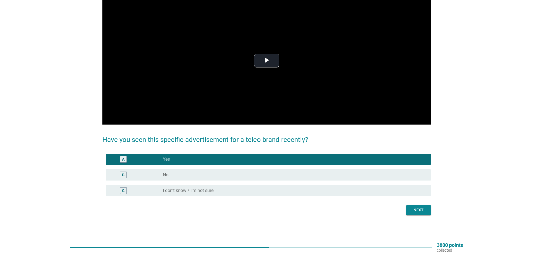
click at [422, 203] on div at bounding box center [266, 203] width 329 height 3
click at [421, 210] on div "Next" at bounding box center [419, 210] width 16 height 6
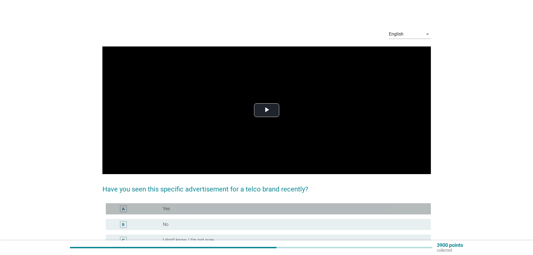
click at [341, 209] on div "radio_button_unchecked Yes" at bounding box center [292, 209] width 259 height 6
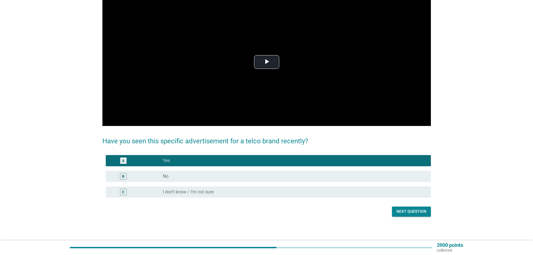
scroll to position [50, 0]
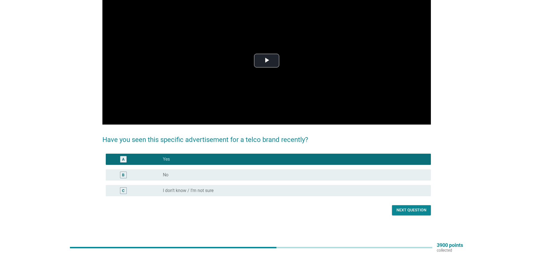
click at [325, 175] on div "radio_button_unchecked No" at bounding box center [292, 175] width 259 height 6
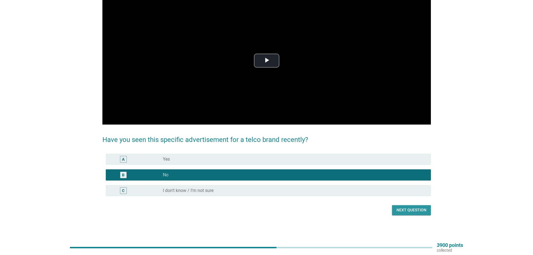
click at [406, 211] on div "Next question" at bounding box center [412, 210] width 30 height 6
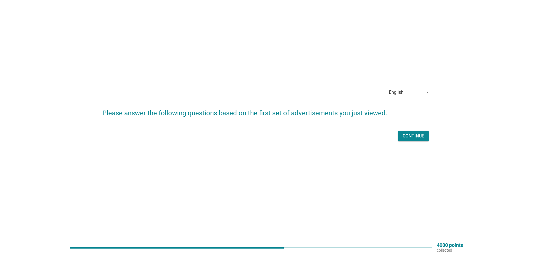
scroll to position [0, 0]
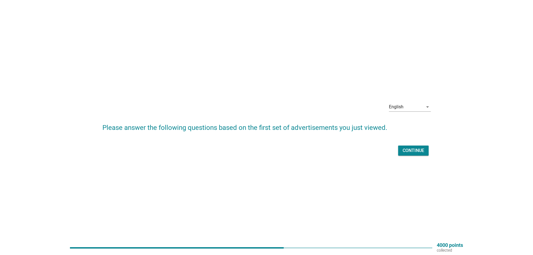
click at [409, 150] on div "Continue" at bounding box center [414, 150] width 22 height 7
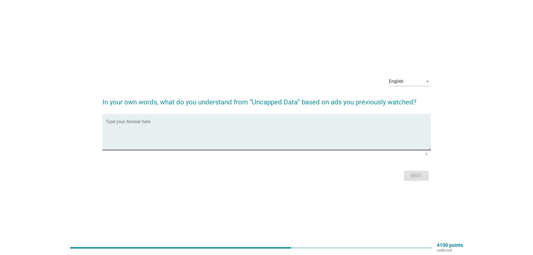
click at [324, 137] on textarea "Type your Answer here" at bounding box center [268, 135] width 325 height 29
type textarea "no capped data usage"
click at [417, 170] on div "Next" at bounding box center [266, 175] width 329 height 13
click at [419, 174] on div "Next" at bounding box center [417, 175] width 16 height 7
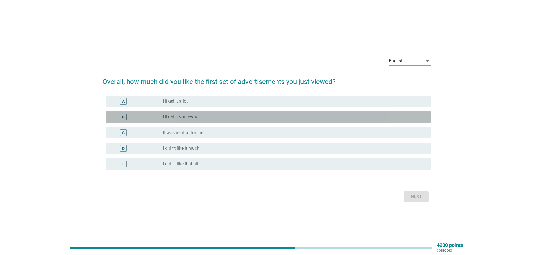
click at [277, 118] on div "radio_button_unchecked I liked it somewhat" at bounding box center [292, 117] width 259 height 6
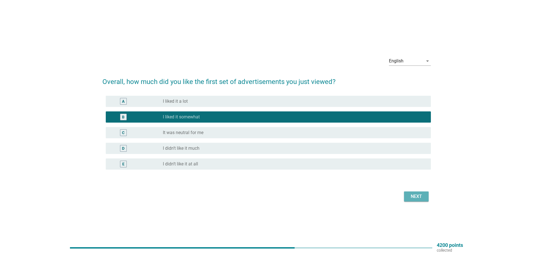
click at [415, 197] on div "Next" at bounding box center [417, 196] width 16 height 7
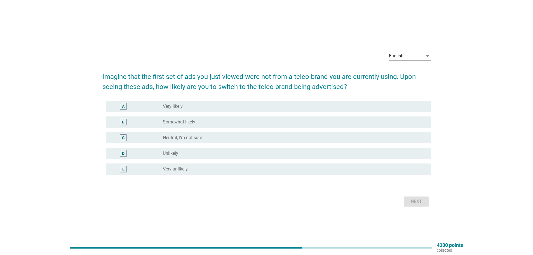
click at [332, 115] on div "B radio_button_unchecked Somewhat likely" at bounding box center [266, 122] width 329 height 16
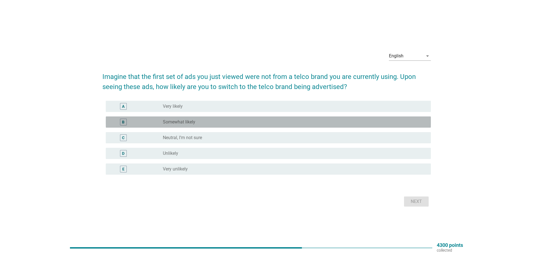
click at [367, 117] on div "B radio_button_unchecked Somewhat likely" at bounding box center [268, 121] width 325 height 11
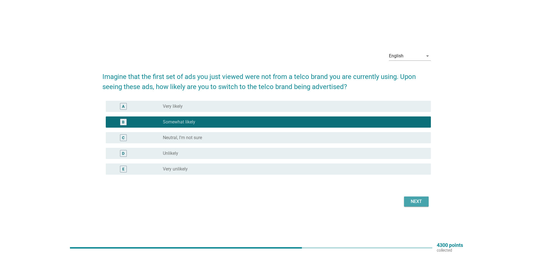
click at [417, 199] on div "Next" at bounding box center [417, 201] width 16 height 7
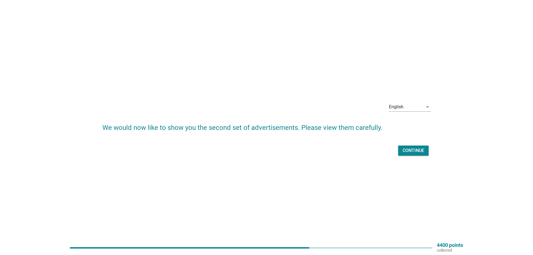
click at [413, 154] on div "Continue" at bounding box center [414, 150] width 22 height 7
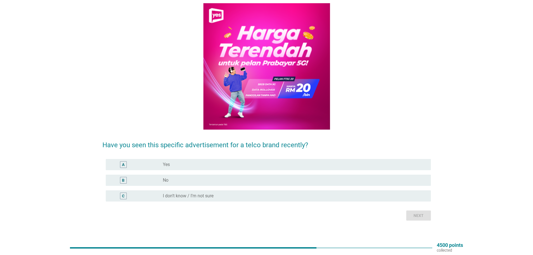
scroll to position [49, 0]
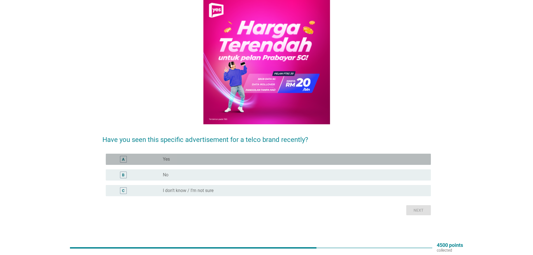
click at [358, 158] on div "radio_button_unchecked Yes" at bounding box center [292, 160] width 259 height 6
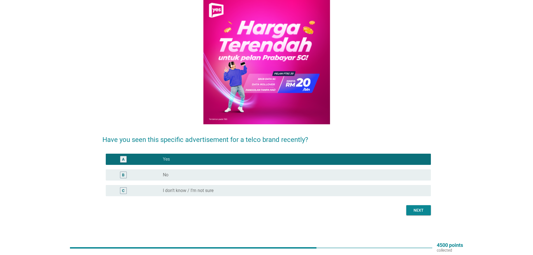
click at [417, 213] on div "Next" at bounding box center [419, 210] width 16 height 6
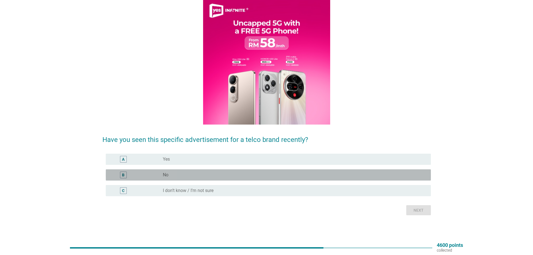
click at [315, 176] on div "radio_button_unchecked No" at bounding box center [292, 175] width 259 height 6
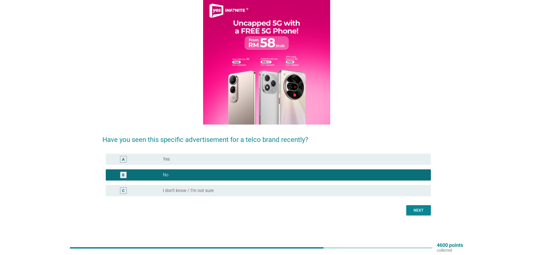
click at [423, 210] on div "Next" at bounding box center [419, 210] width 16 height 6
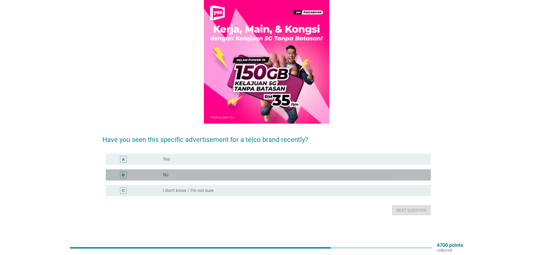
click at [386, 177] on div "radio_button_unchecked No" at bounding box center [292, 175] width 259 height 6
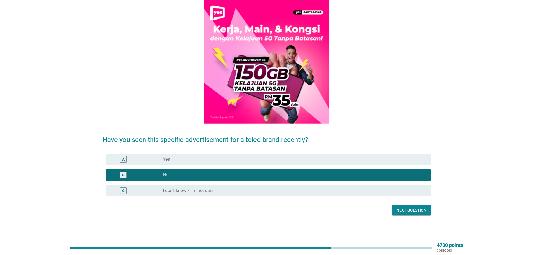
click at [410, 213] on div "Next question" at bounding box center [412, 210] width 30 height 6
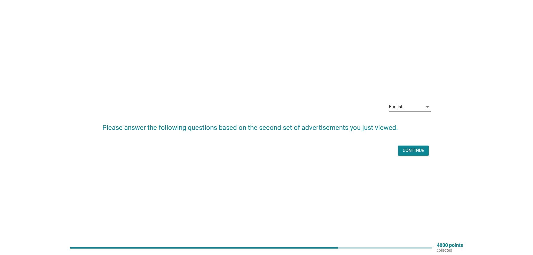
click at [401, 152] on button "Continue" at bounding box center [413, 151] width 31 height 10
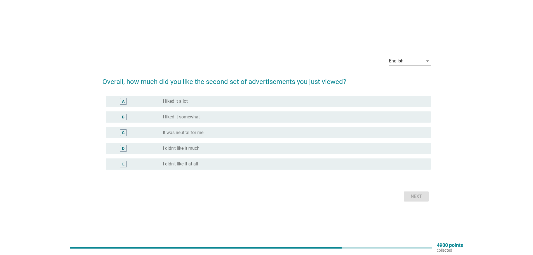
click at [299, 120] on div "radio_button_unchecked I liked it somewhat" at bounding box center [295, 117] width 264 height 7
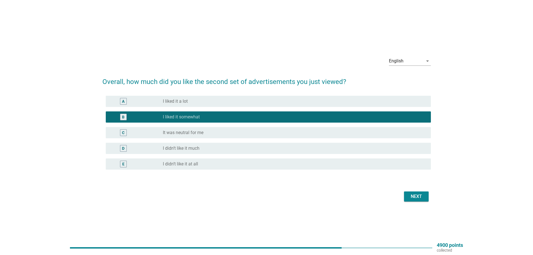
click at [414, 196] on div "Next" at bounding box center [417, 196] width 16 height 7
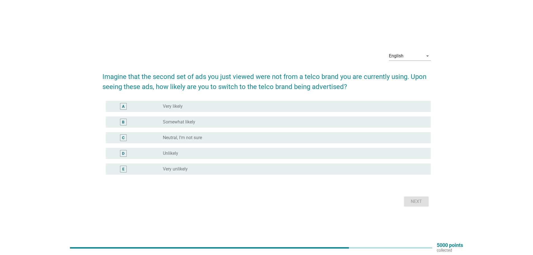
click at [350, 139] on div "radio_button_unchecked Neutral, I’m not sure" at bounding box center [292, 138] width 259 height 6
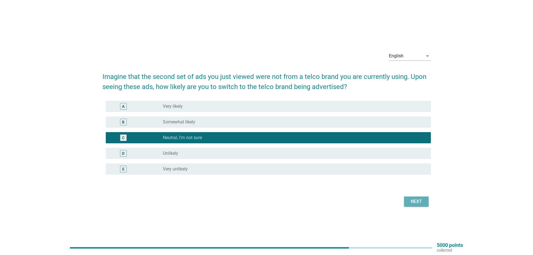
click at [414, 197] on button "Next" at bounding box center [416, 202] width 25 height 10
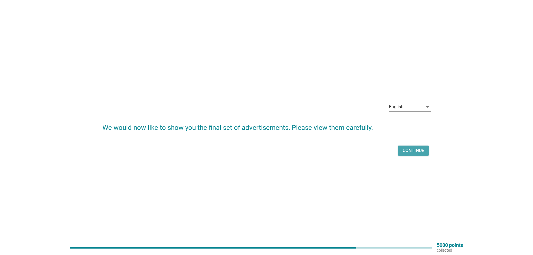
click at [415, 150] on div "Continue" at bounding box center [414, 150] width 22 height 7
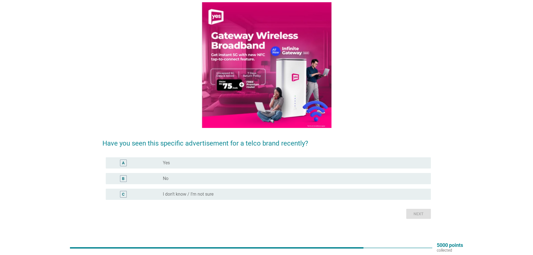
scroll to position [49, 0]
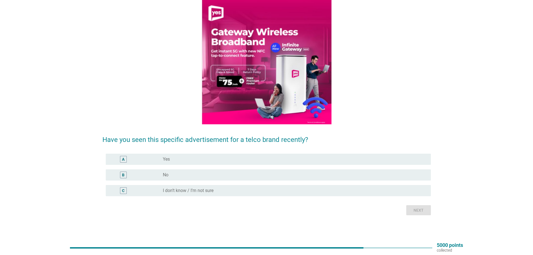
drag, startPoint x: 365, startPoint y: 175, endPoint x: 369, endPoint y: 178, distance: 4.9
click at [365, 175] on div "radio_button_unchecked No" at bounding box center [292, 175] width 259 height 6
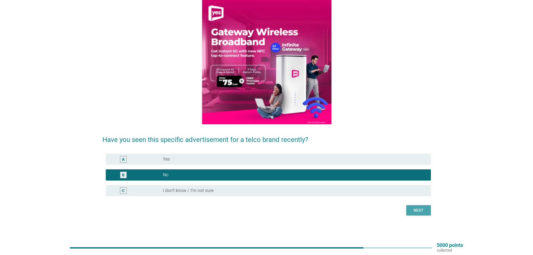
click at [412, 210] on div "Next" at bounding box center [419, 210] width 16 height 6
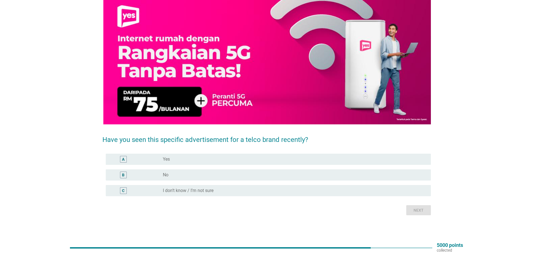
scroll to position [0, 0]
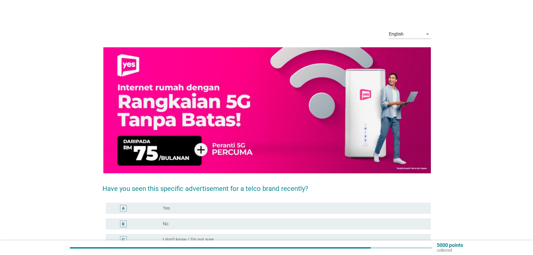
click at [370, 223] on div "radio_button_unchecked No" at bounding box center [292, 224] width 259 height 6
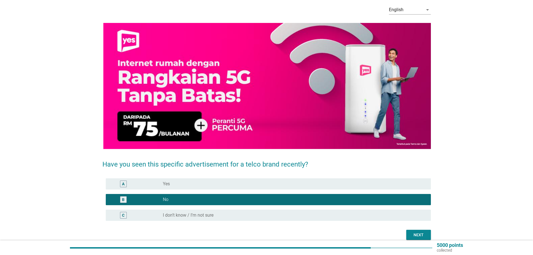
scroll to position [49, 0]
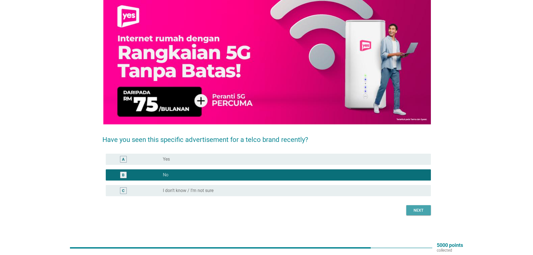
click at [410, 207] on button "Next" at bounding box center [419, 210] width 25 height 10
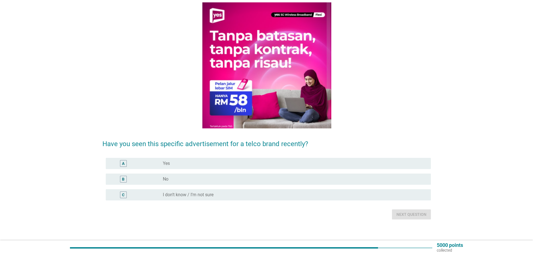
scroll to position [49, 0]
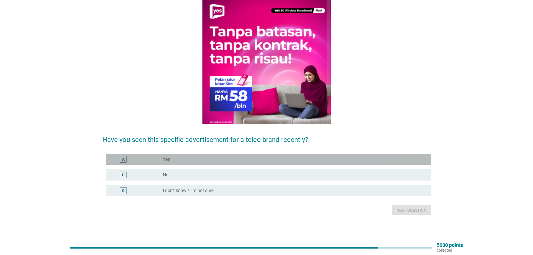
click at [373, 160] on div "radio_button_unchecked Yes" at bounding box center [292, 160] width 259 height 6
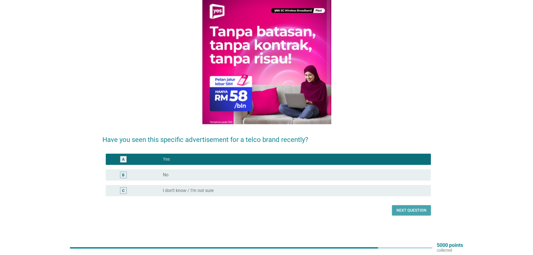
click at [408, 207] on div "Next question" at bounding box center [412, 210] width 30 height 6
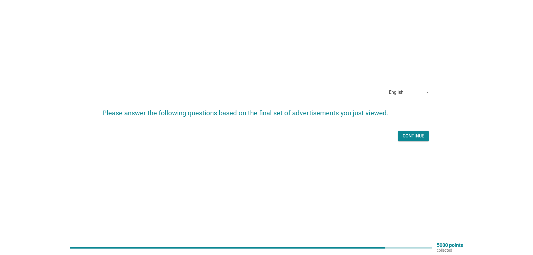
scroll to position [0, 0]
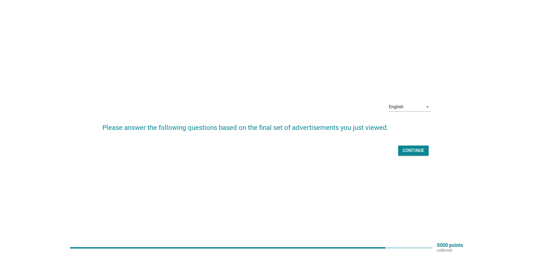
click at [421, 151] on div "Continue" at bounding box center [414, 150] width 22 height 7
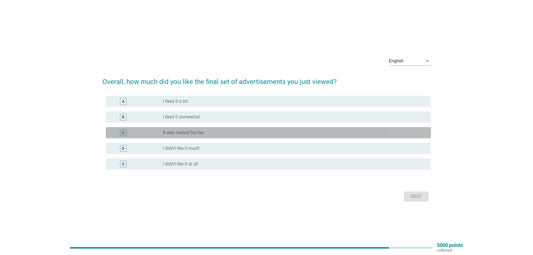
click at [366, 132] on div "radio_button_unchecked It was neutral for me" at bounding box center [292, 133] width 259 height 6
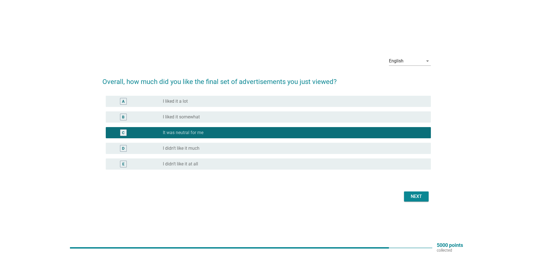
click at [412, 191] on div "Next" at bounding box center [266, 196] width 329 height 13
click at [413, 195] on div "Next" at bounding box center [417, 196] width 16 height 7
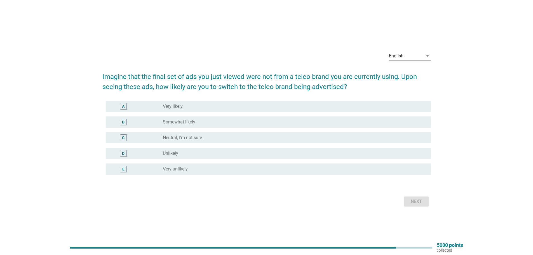
click at [357, 139] on div "radio_button_unchecked Neutral, I’m not sure" at bounding box center [292, 138] width 259 height 6
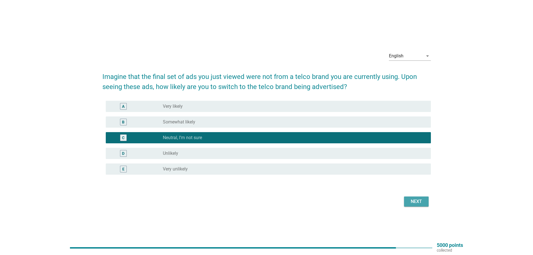
click at [416, 200] on div "Next" at bounding box center [417, 201] width 16 height 7
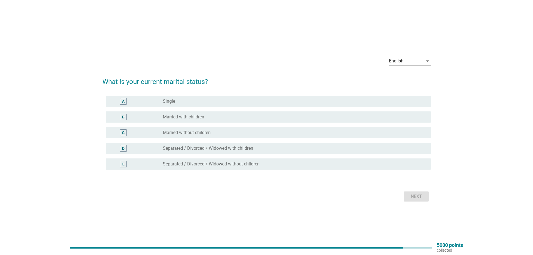
click at [361, 109] on div "B radio_button_unchecked Married with children" at bounding box center [266, 117] width 329 height 16
click at [367, 115] on div "radio_button_unchecked Married with children" at bounding box center [292, 117] width 259 height 6
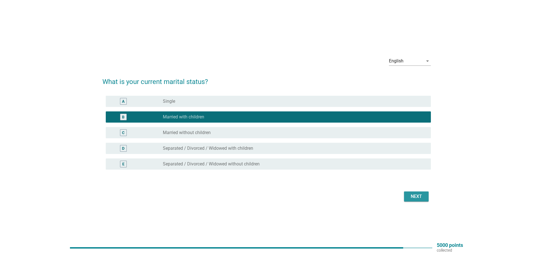
click at [421, 196] on div "Next" at bounding box center [417, 196] width 16 height 7
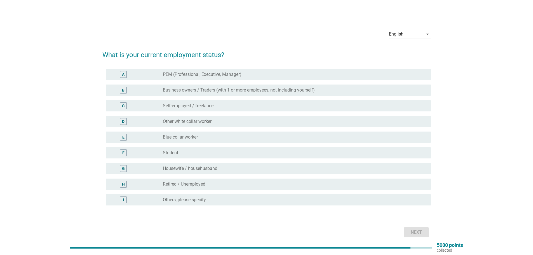
drag, startPoint x: 370, startPoint y: 81, endPoint x: 371, endPoint y: 78, distance: 3.0
click at [371, 78] on div "A radio_button_unchecked PEM (Professional, Executive, Manager)" at bounding box center [266, 75] width 329 height 16
click at [371, 78] on div "A radio_button_unchecked PEM (Professional, Executive, Manager)" at bounding box center [268, 74] width 325 height 11
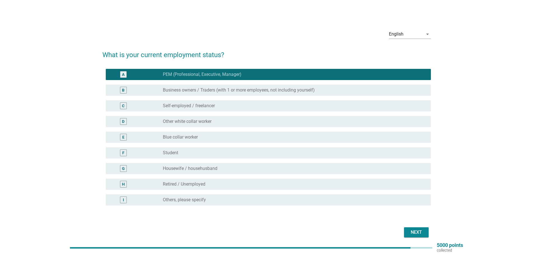
click at [372, 85] on div "B radio_button_unchecked Business owners / Traders (with 1 or more employees, n…" at bounding box center [268, 90] width 325 height 11
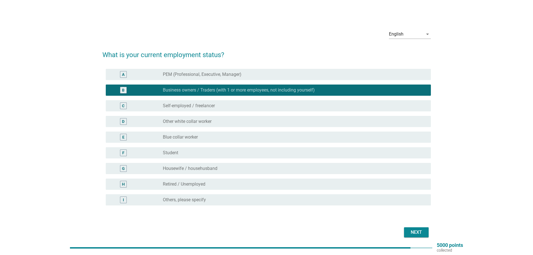
click at [372, 75] on div "radio_button_unchecked PEM (Professional, Executive, Manager)" at bounding box center [292, 75] width 259 height 6
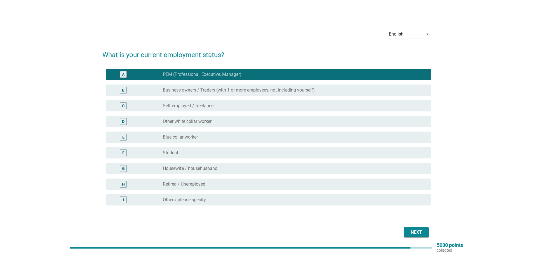
click at [412, 235] on div "Next" at bounding box center [417, 232] width 16 height 7
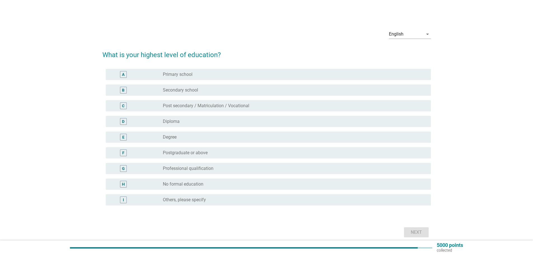
click at [348, 123] on div "radio_button_unchecked Diploma" at bounding box center [292, 122] width 259 height 6
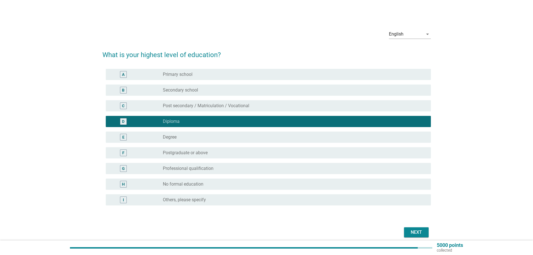
click at [362, 134] on div "E radio_button_unchecked Degree" at bounding box center [268, 137] width 325 height 11
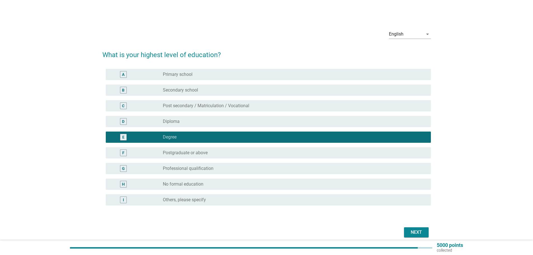
click at [422, 231] on div "Next" at bounding box center [417, 232] width 16 height 7
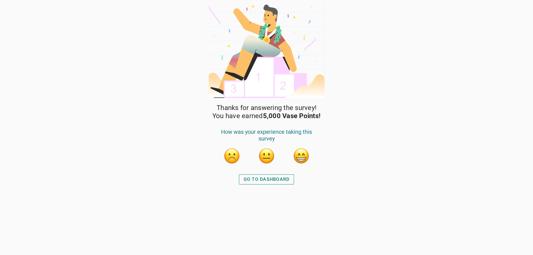
click at [302, 153] on button "button" at bounding box center [301, 156] width 17 height 17
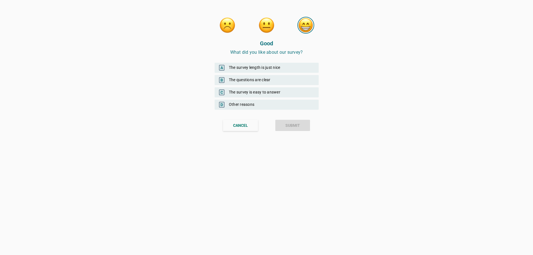
click at [268, 67] on div "A The survey length is just nice" at bounding box center [267, 68] width 104 height 10
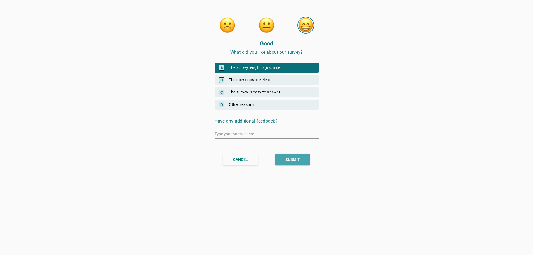
click at [296, 159] on div "SUBMIT" at bounding box center [293, 160] width 15 height 6
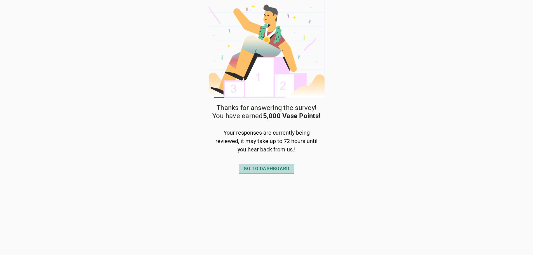
click at [262, 166] on div "GO TO DASHBOARD" at bounding box center [267, 168] width 46 height 7
